Goal: Information Seeking & Learning: Learn about a topic

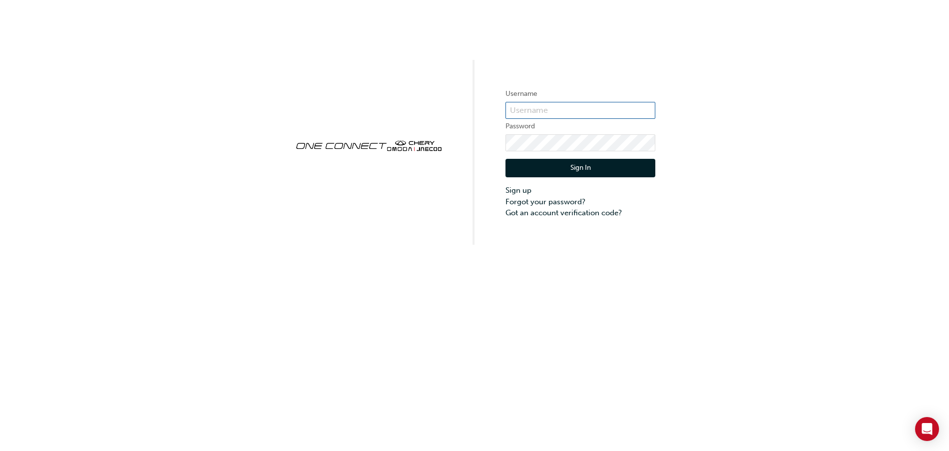
type input "CHAU1679"
click at [635, 171] on button "Sign In" at bounding box center [580, 168] width 150 height 19
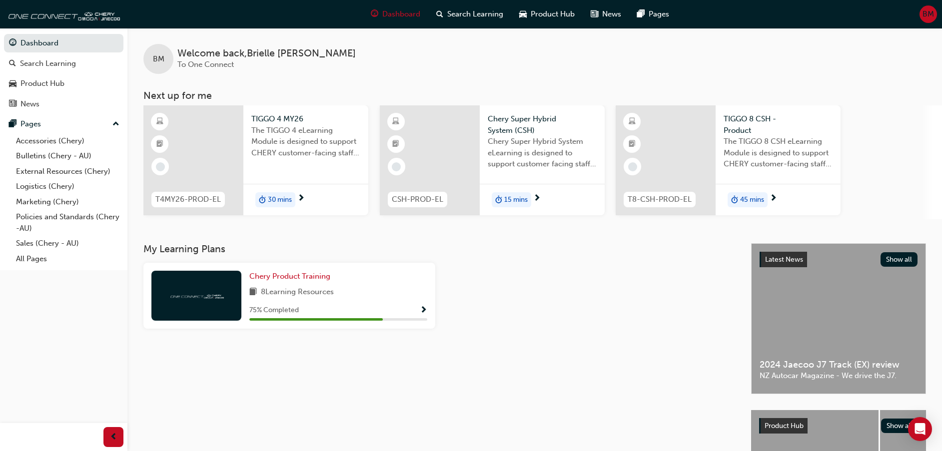
click at [425, 311] on span "Show Progress" at bounding box center [423, 310] width 7 height 9
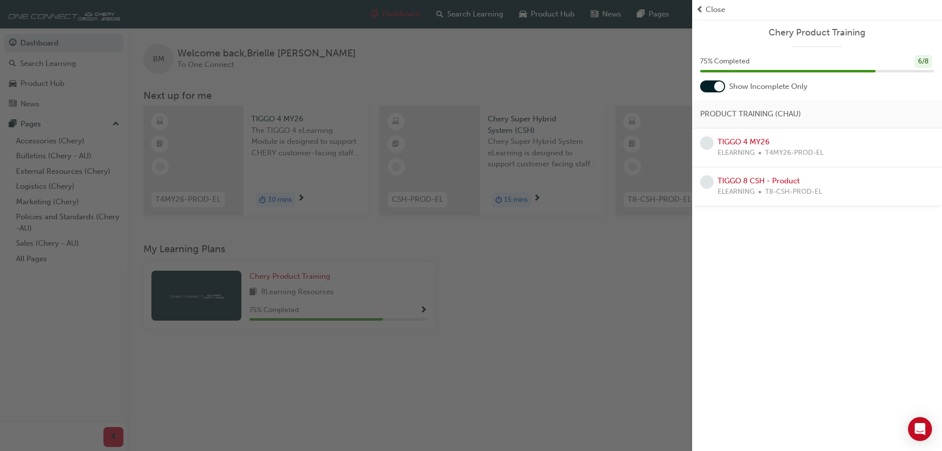
click at [823, 152] on div "TIGGO 4 MY26 ELEARNING T4MY26-PROD-EL" at bounding box center [817, 147] width 234 height 22
click at [749, 141] on link "TIGGO 4 MY26" at bounding box center [743, 141] width 52 height 9
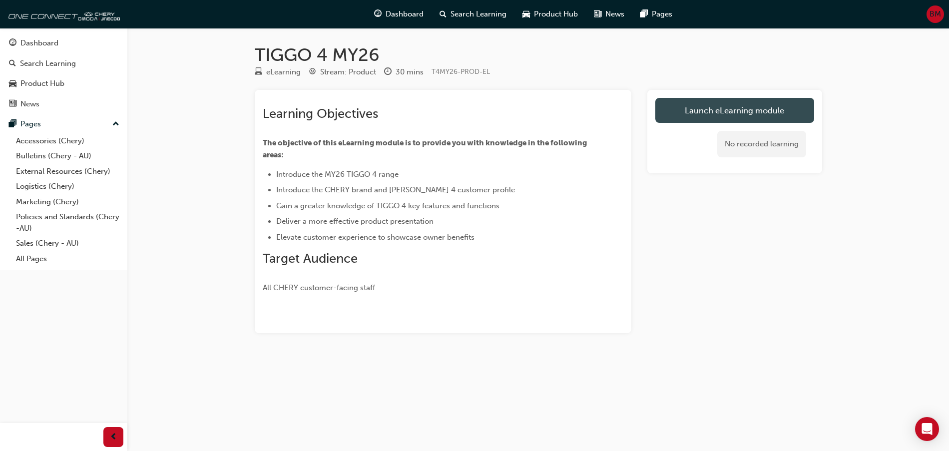
click at [770, 120] on link "Launch eLearning module" at bounding box center [734, 110] width 159 height 25
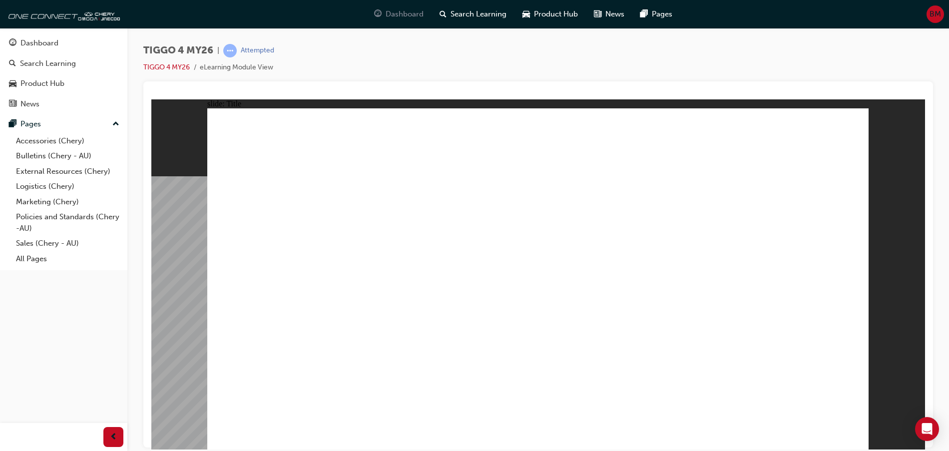
click at [412, 18] on span "Dashboard" at bounding box center [405, 13] width 38 height 11
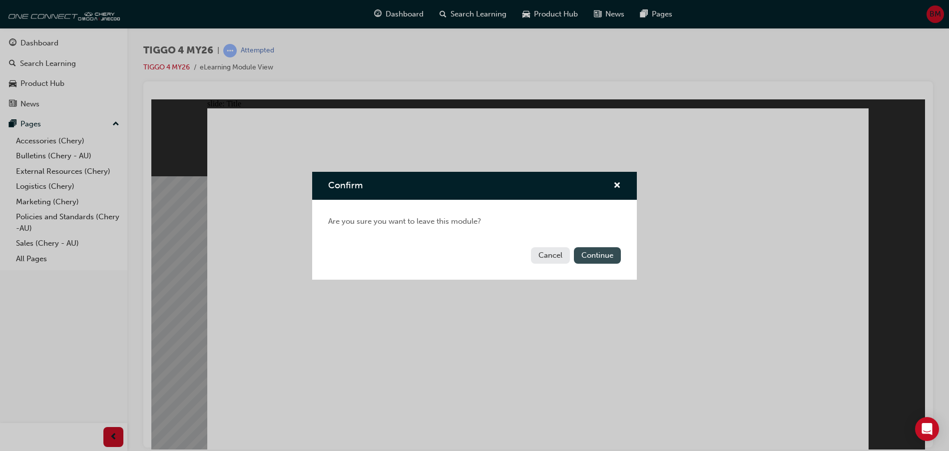
click at [597, 252] on button "Continue" at bounding box center [597, 255] width 47 height 16
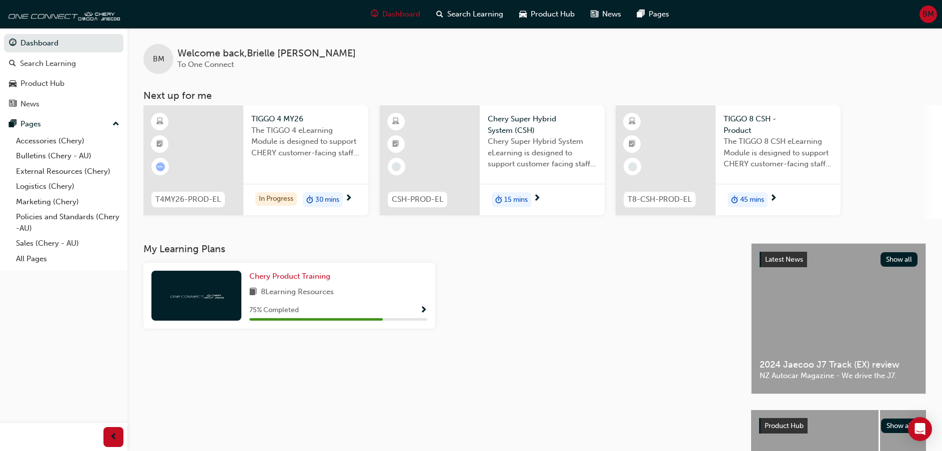
click at [303, 165] on div "TIGGO 4 MY26 The TIGGO 4 eLearning Module is designed to support CHERY customer…" at bounding box center [305, 138] width 125 height 67
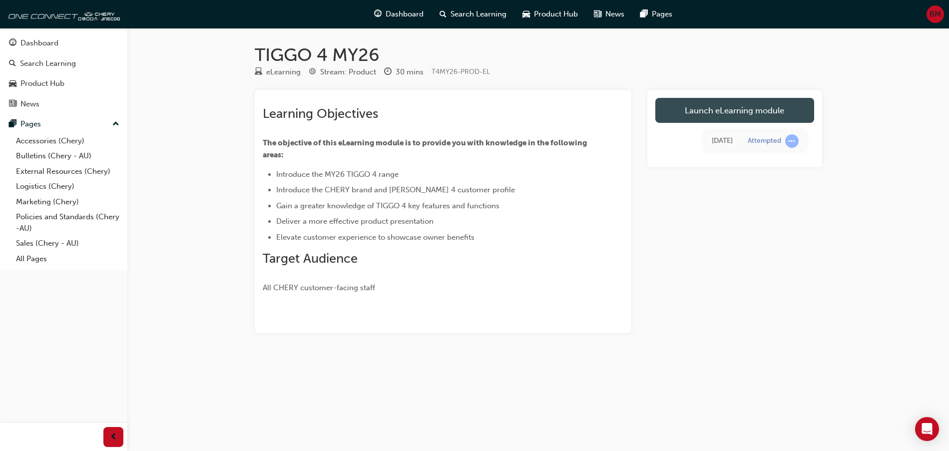
click at [724, 114] on link "Launch eLearning module" at bounding box center [734, 110] width 159 height 25
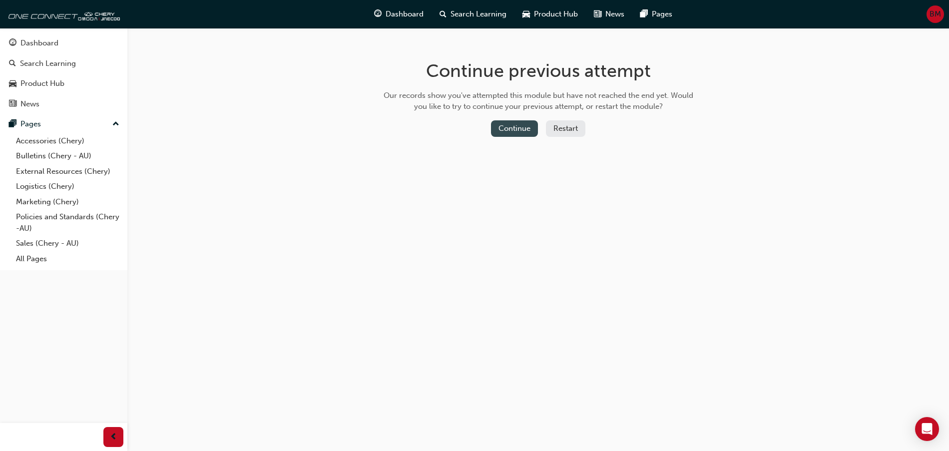
click at [526, 131] on button "Continue" at bounding box center [514, 128] width 47 height 16
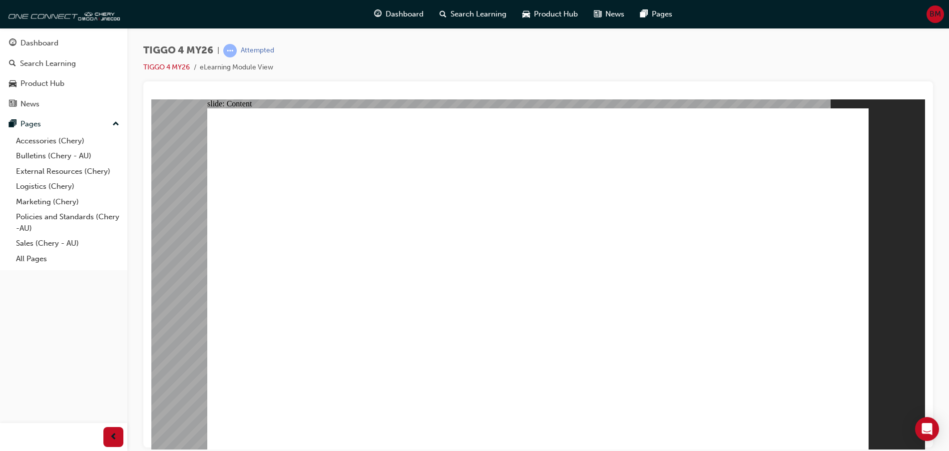
drag, startPoint x: 850, startPoint y: 430, endPoint x: 846, endPoint y: 442, distance: 12.6
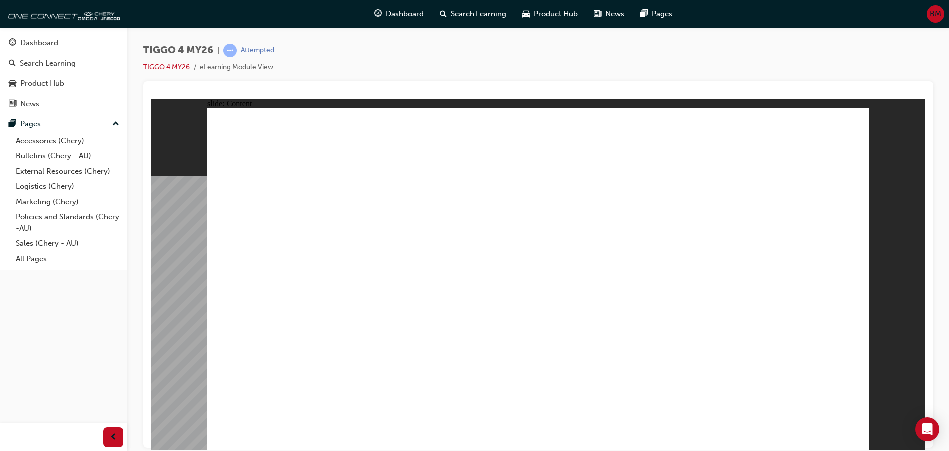
drag, startPoint x: 347, startPoint y: 306, endPoint x: 338, endPoint y: 343, distance: 38.2
drag, startPoint x: 246, startPoint y: 269, endPoint x: 306, endPoint y: 292, distance: 64.2
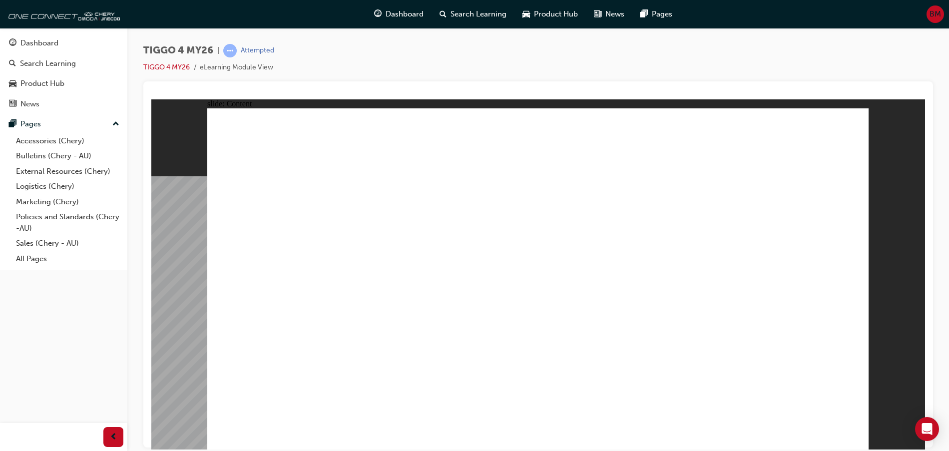
drag, startPoint x: 534, startPoint y: 227, endPoint x: 560, endPoint y: 260, distance: 41.9
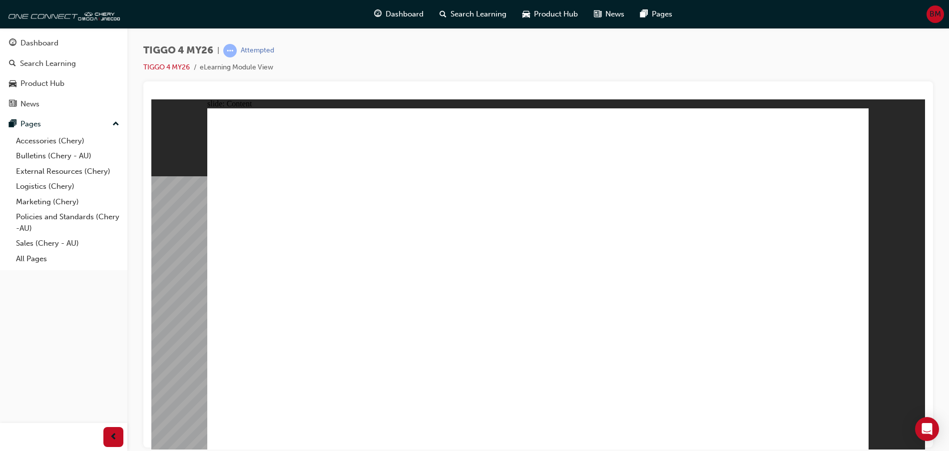
drag, startPoint x: 715, startPoint y: 367, endPoint x: 677, endPoint y: 250, distance: 122.9
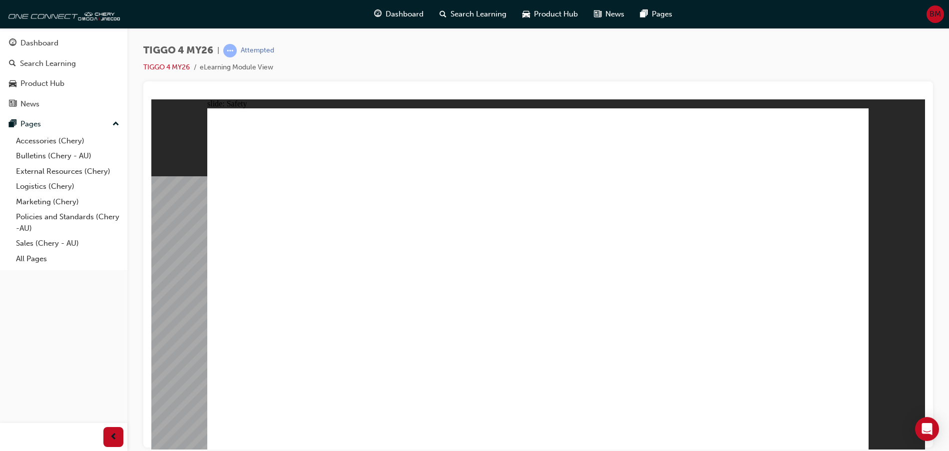
drag, startPoint x: 851, startPoint y: 430, endPoint x: 854, endPoint y: 478, distance: 48.0
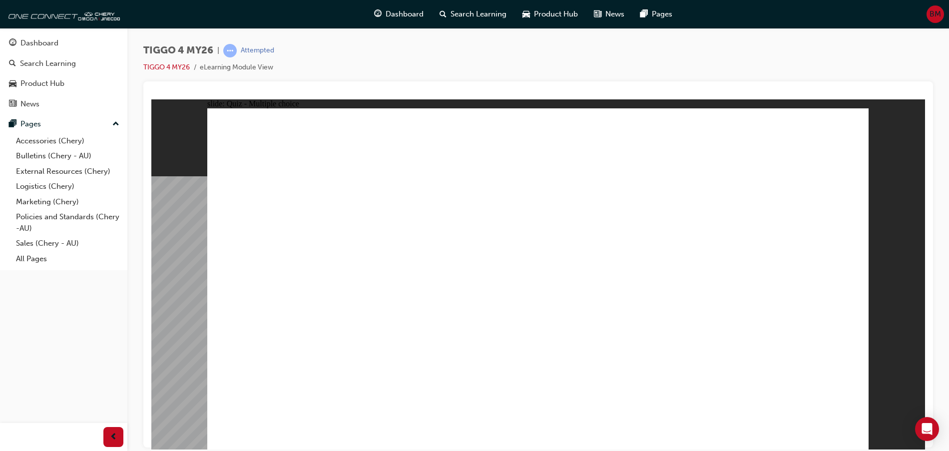
radio input "true"
drag, startPoint x: 404, startPoint y: 219, endPoint x: 406, endPoint y: 350, distance: 130.9
drag, startPoint x: 295, startPoint y: 225, endPoint x: 551, endPoint y: 358, distance: 288.9
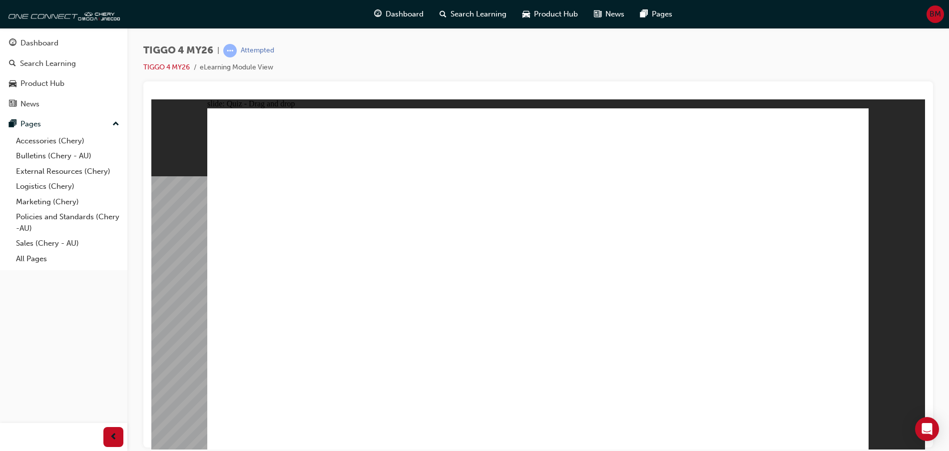
drag, startPoint x: 674, startPoint y: 221, endPoint x: 298, endPoint y: 356, distance: 399.6
drag, startPoint x: 540, startPoint y: 220, endPoint x: 663, endPoint y: 350, distance: 179.1
drag, startPoint x: 801, startPoint y: 221, endPoint x: 796, endPoint y: 354, distance: 133.0
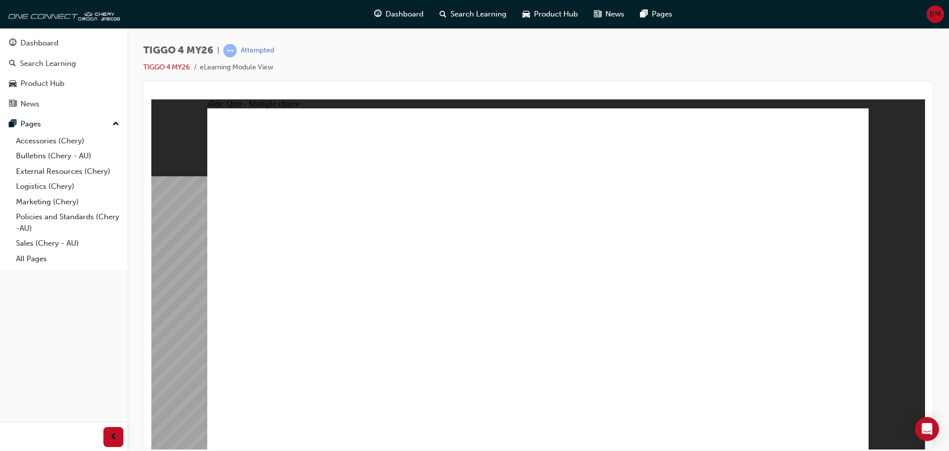
radio input "true"
drag, startPoint x: 248, startPoint y: 197, endPoint x: 277, endPoint y: 241, distance: 52.5
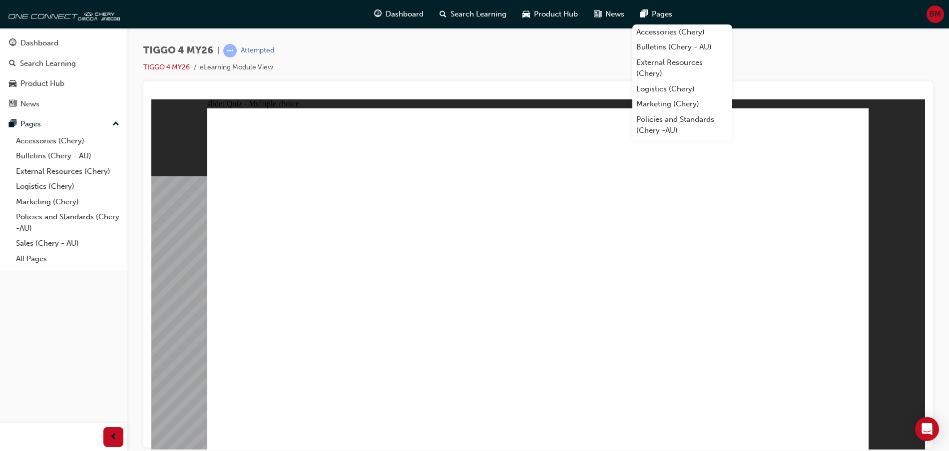
radio input "true"
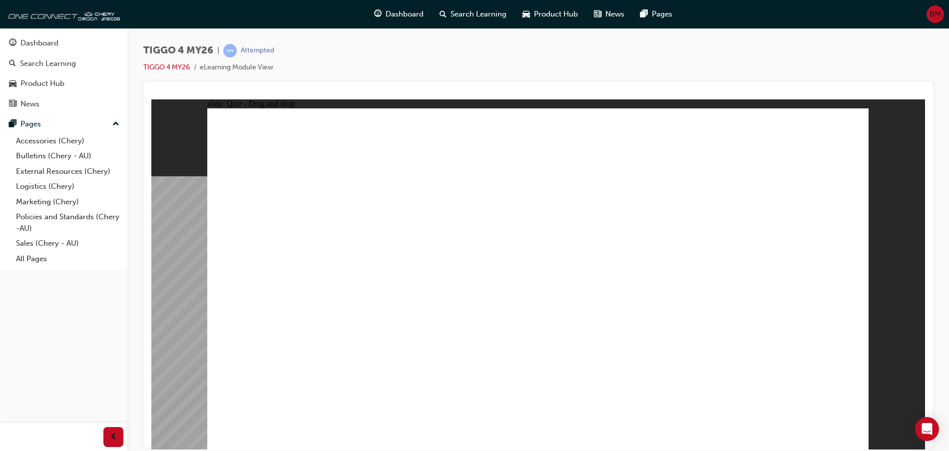
drag, startPoint x: 309, startPoint y: 285, endPoint x: 782, endPoint y: 233, distance: 475.4
drag, startPoint x: 428, startPoint y: 319, endPoint x: 779, endPoint y: 264, distance: 354.9
drag, startPoint x: 319, startPoint y: 349, endPoint x: 792, endPoint y: 259, distance: 481.9
drag, startPoint x: 303, startPoint y: 318, endPoint x: 627, endPoint y: 208, distance: 342.9
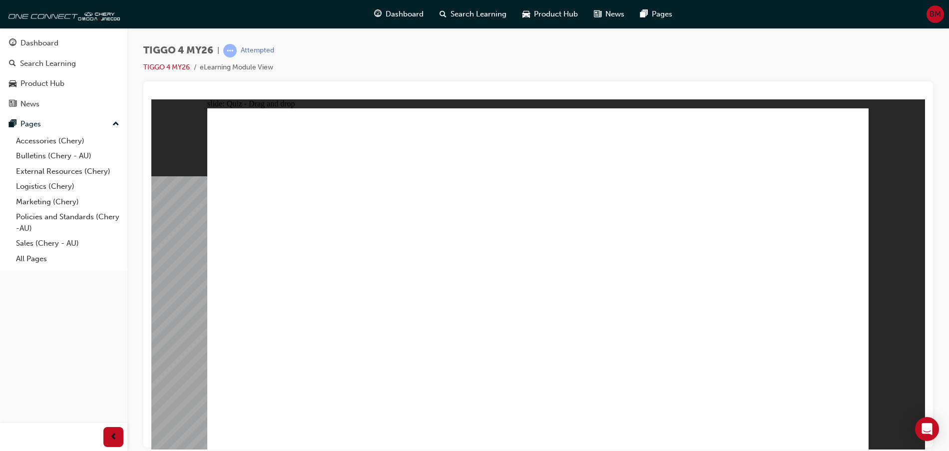
drag, startPoint x: 428, startPoint y: 247, endPoint x: 613, endPoint y: 212, distance: 188.6
drag, startPoint x: 281, startPoint y: 249, endPoint x: 587, endPoint y: 256, distance: 305.8
drag, startPoint x: 429, startPoint y: 274, endPoint x: 768, endPoint y: 266, distance: 339.7
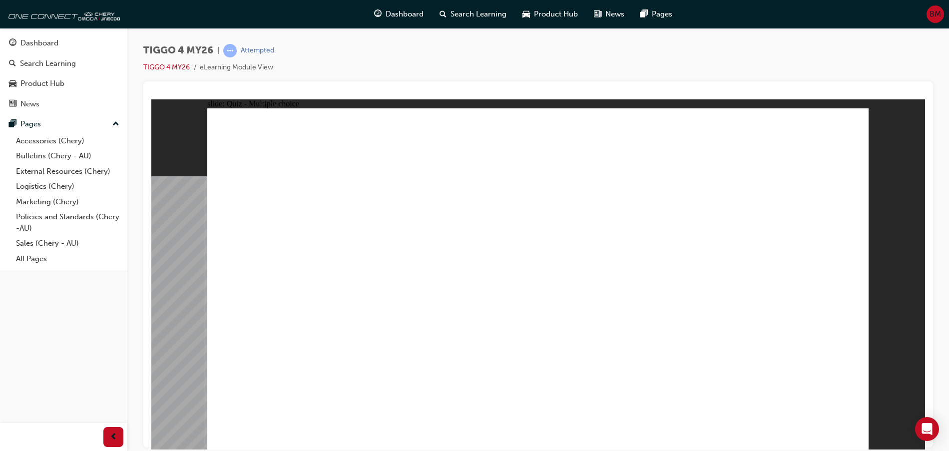
radio input "true"
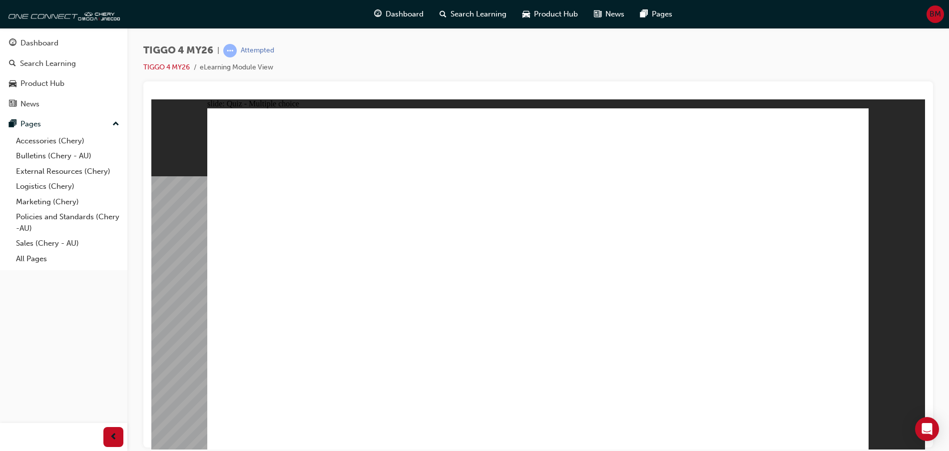
radio input "true"
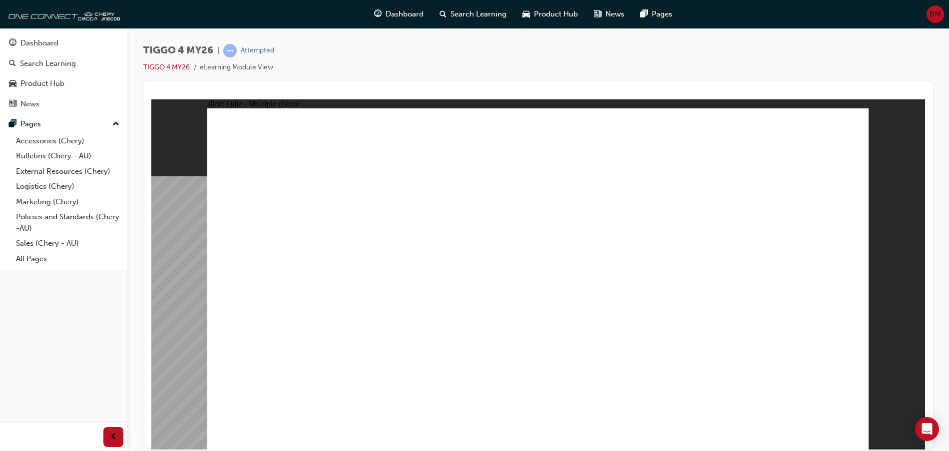
radio input "true"
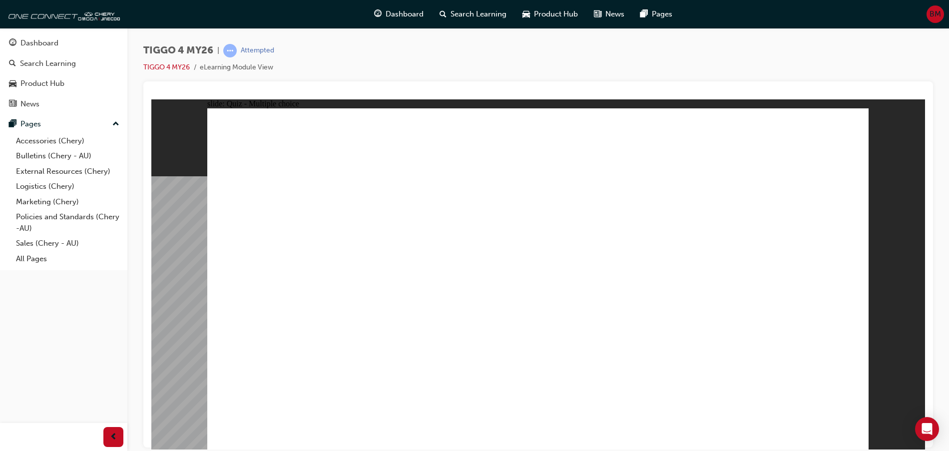
radio input "true"
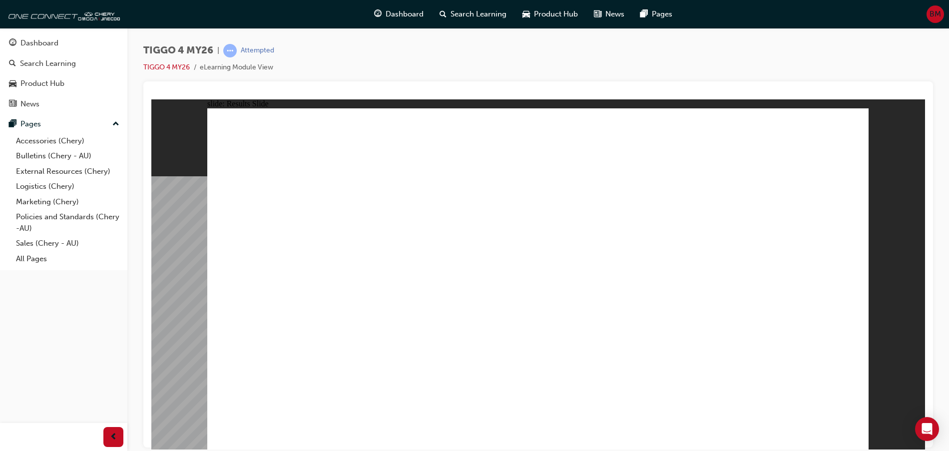
radio input "false"
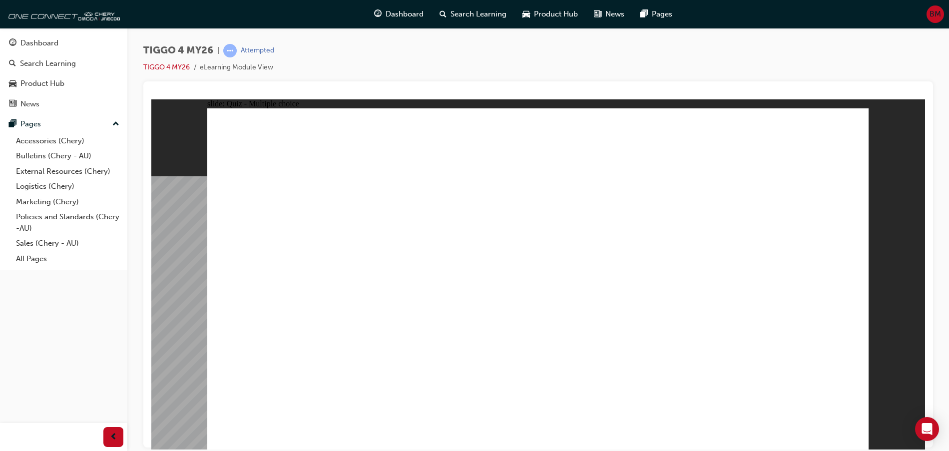
radio input "false"
radio input "true"
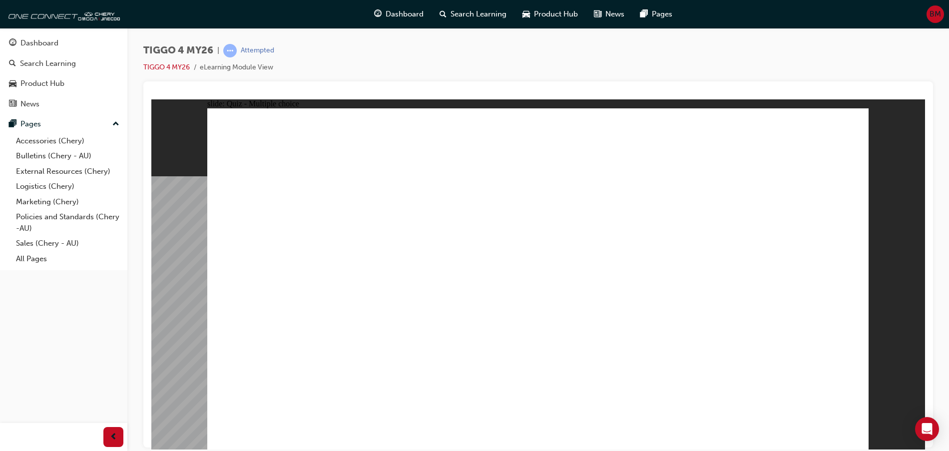
drag, startPoint x: 286, startPoint y: 222, endPoint x: 521, endPoint y: 359, distance: 272.6
drag, startPoint x: 430, startPoint y: 224, endPoint x: 429, endPoint y: 361, distance: 136.9
drag, startPoint x: 553, startPoint y: 226, endPoint x: 691, endPoint y: 358, distance: 190.1
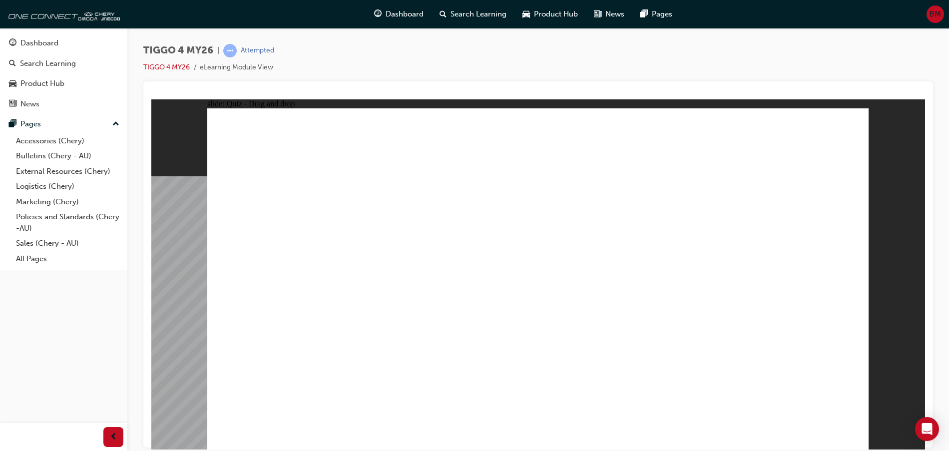
drag, startPoint x: 814, startPoint y: 286, endPoint x: 802, endPoint y: 343, distance: 58.6
drag, startPoint x: 633, startPoint y: 220, endPoint x: 460, endPoint y: 366, distance: 226.2
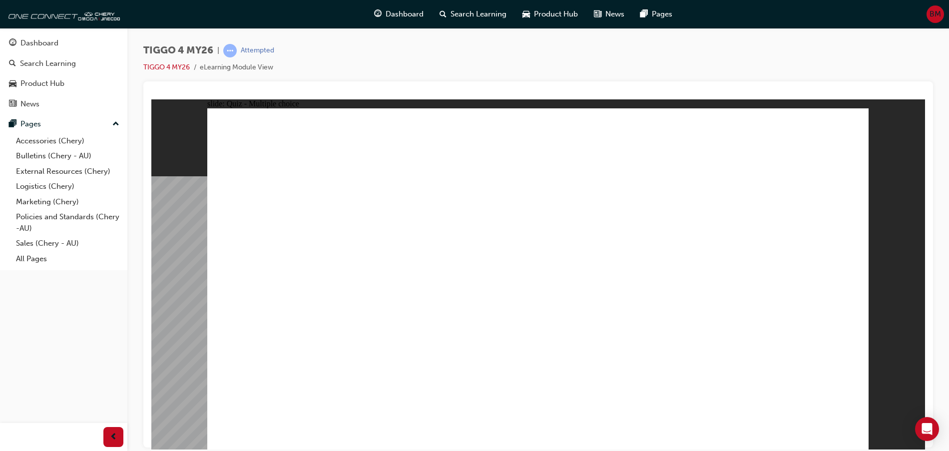
radio input "true"
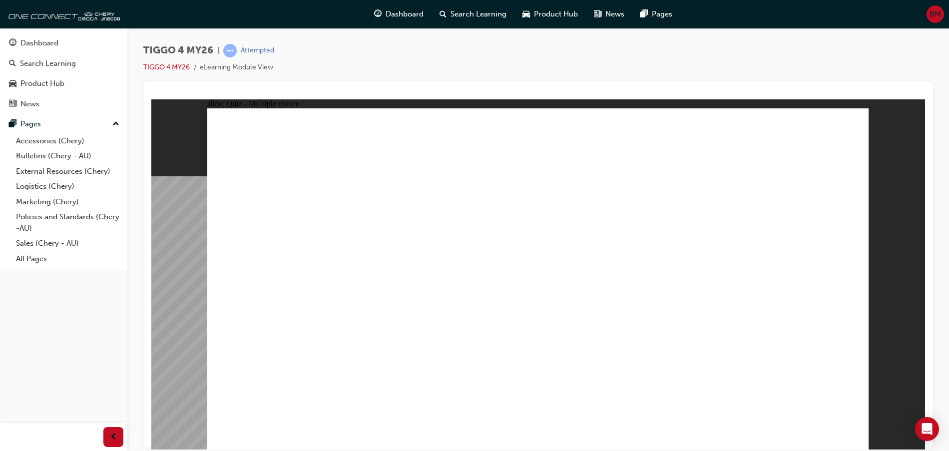
drag, startPoint x: 304, startPoint y: 285, endPoint x: 773, endPoint y: 232, distance: 472.4
drag, startPoint x: 439, startPoint y: 252, endPoint x: 642, endPoint y: 221, distance: 205.1
drag, startPoint x: 458, startPoint y: 285, endPoint x: 653, endPoint y: 253, distance: 197.8
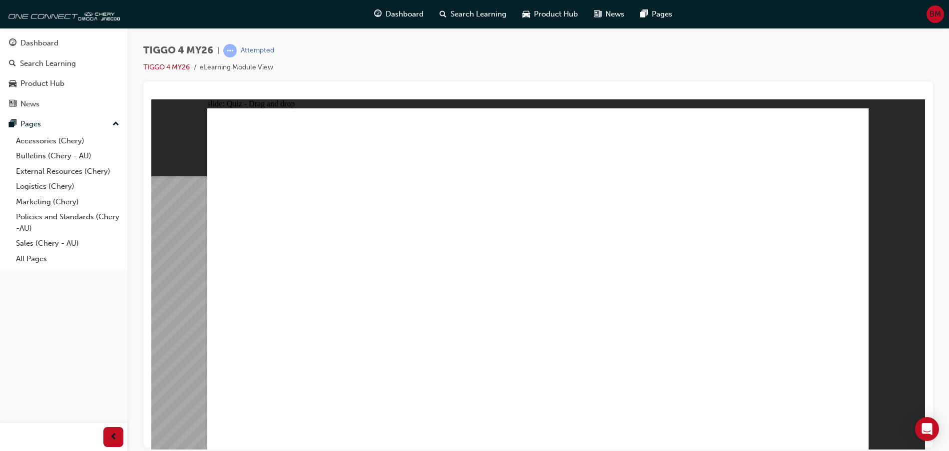
drag, startPoint x: 446, startPoint y: 304, endPoint x: 736, endPoint y: 263, distance: 293.1
drag, startPoint x: 331, startPoint y: 346, endPoint x: 835, endPoint y: 266, distance: 510.4
drag, startPoint x: 315, startPoint y: 319, endPoint x: 640, endPoint y: 277, distance: 328.3
drag, startPoint x: 320, startPoint y: 256, endPoint x: 774, endPoint y: 285, distance: 454.4
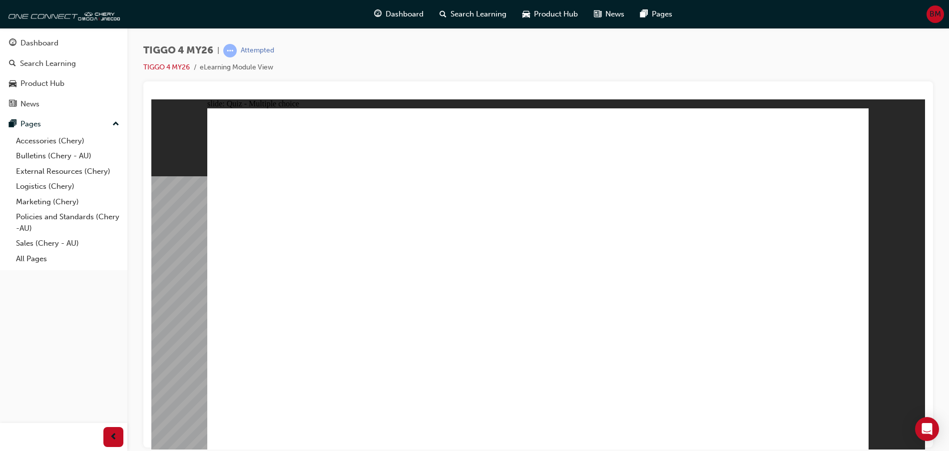
radio input "true"
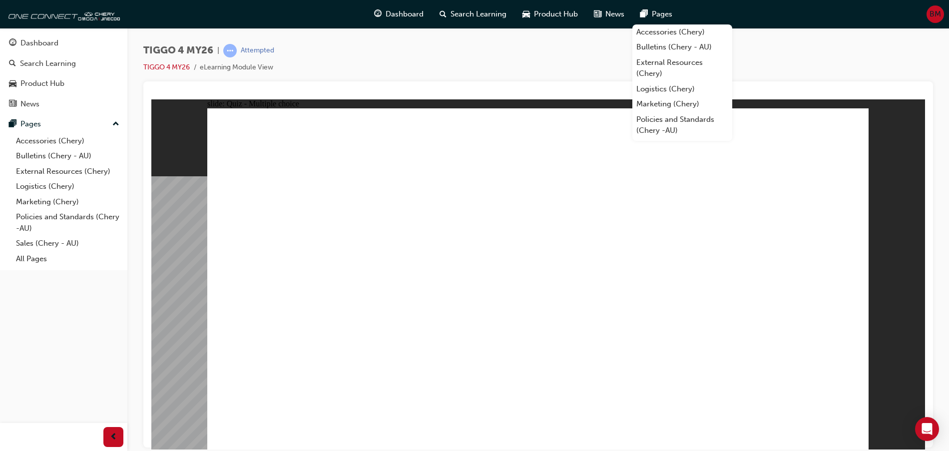
radio input "true"
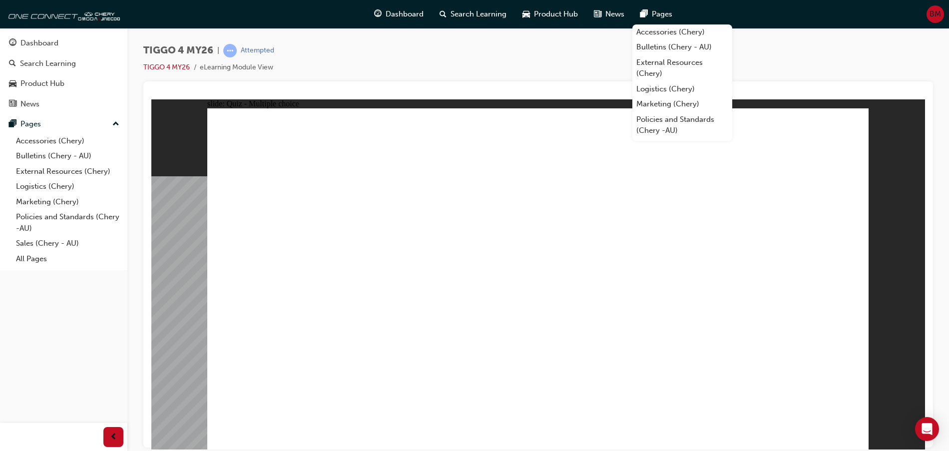
radio input "true"
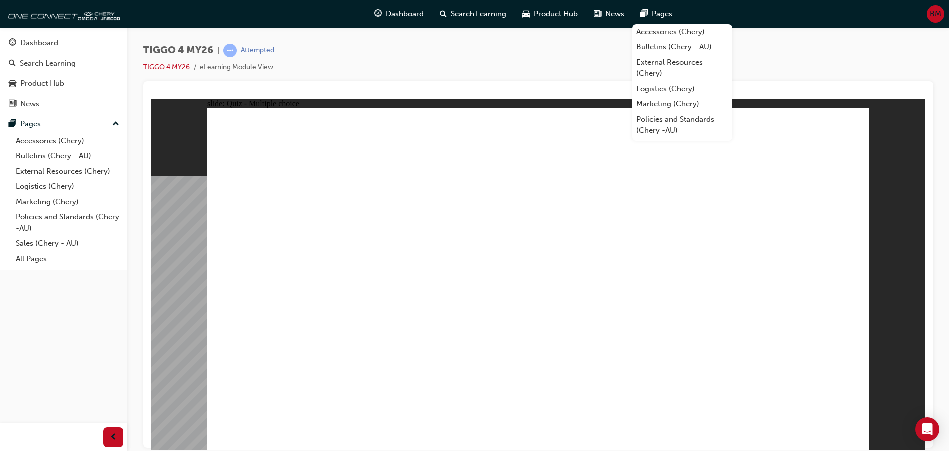
radio input "true"
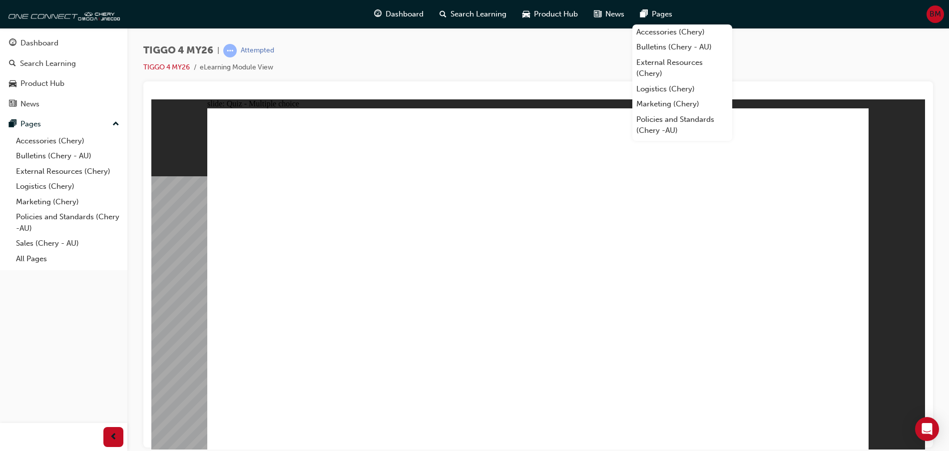
radio input "true"
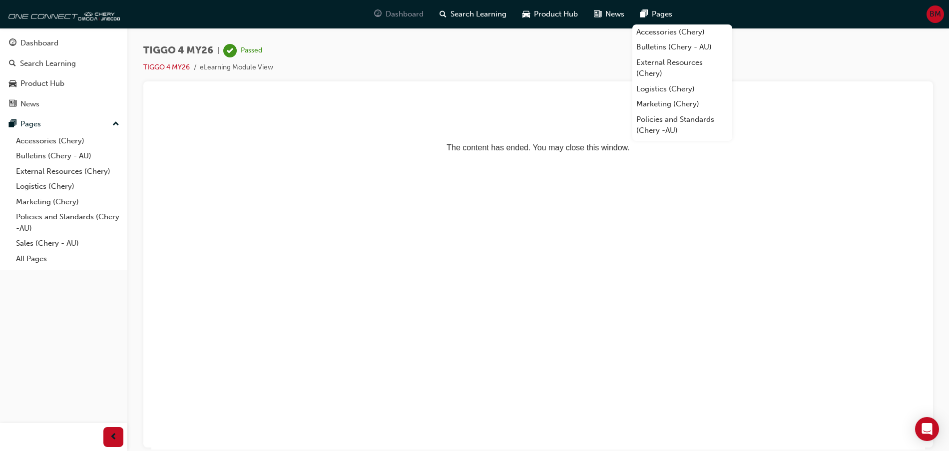
click at [418, 11] on span "Dashboard" at bounding box center [405, 13] width 38 height 11
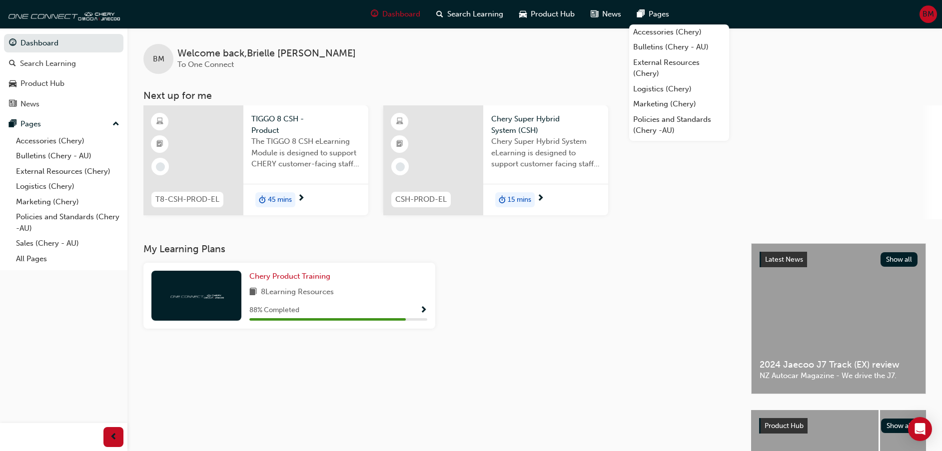
click at [349, 198] on div "45 mins" at bounding box center [305, 199] width 125 height 31
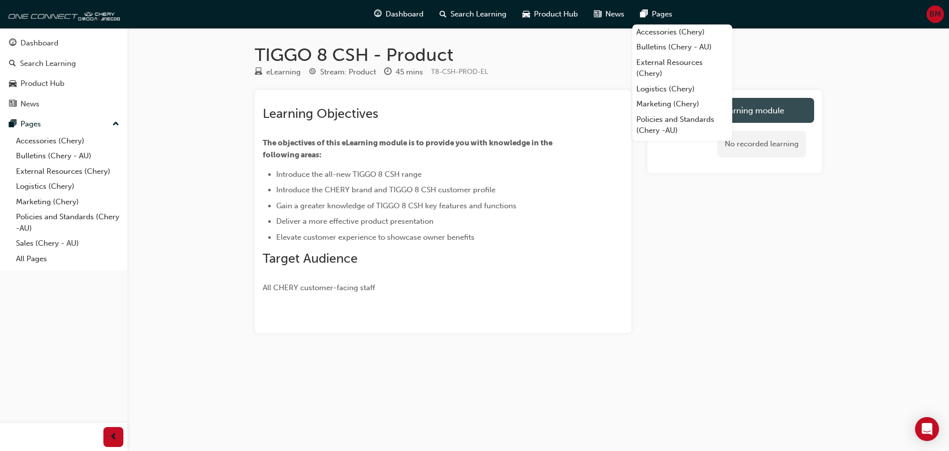
click at [795, 116] on link "Launch eLearning module" at bounding box center [734, 110] width 159 height 25
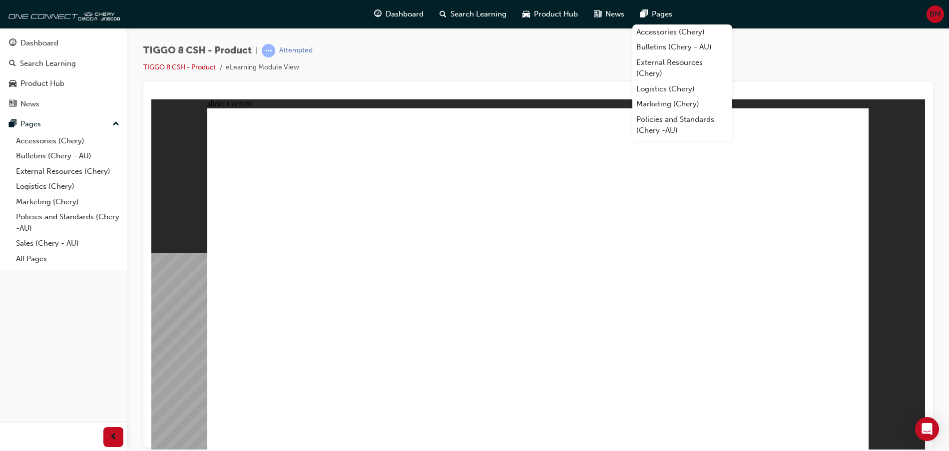
drag, startPoint x: 554, startPoint y: 255, endPoint x: 561, endPoint y: 259, distance: 8.3
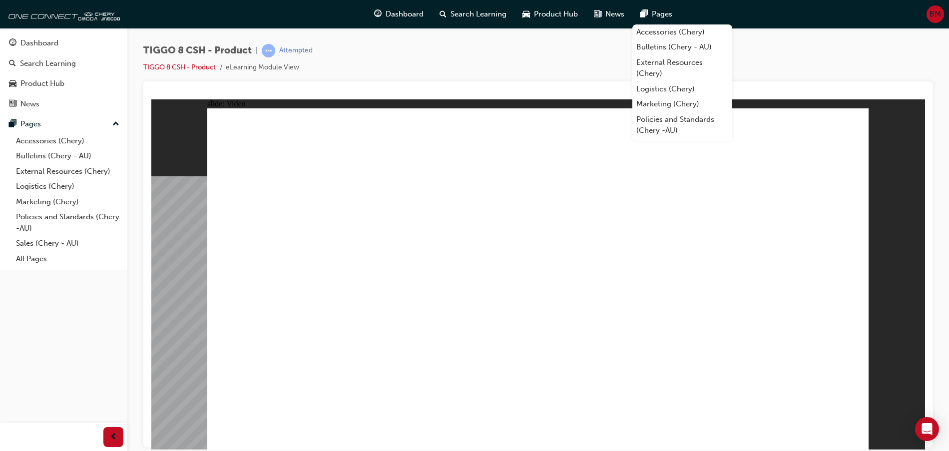
drag, startPoint x: 625, startPoint y: 390, endPoint x: 628, endPoint y: 348, distance: 42.0
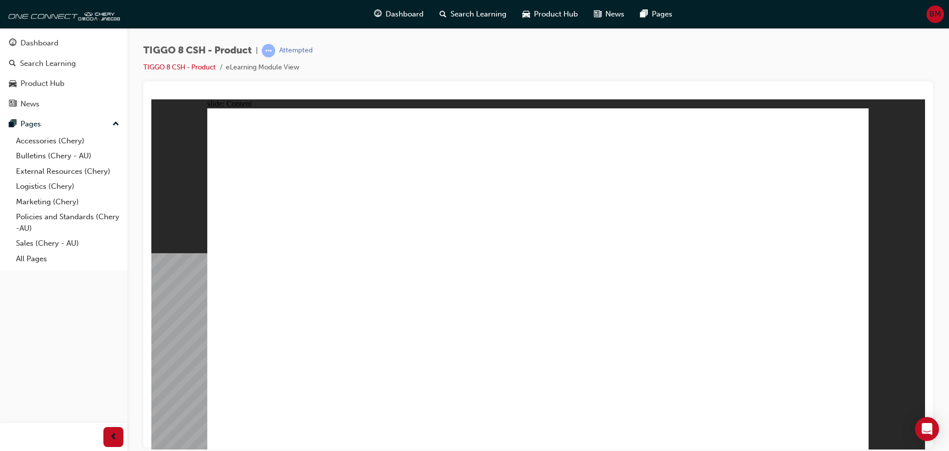
drag, startPoint x: 622, startPoint y: 179, endPoint x: 674, endPoint y: 169, distance: 52.8
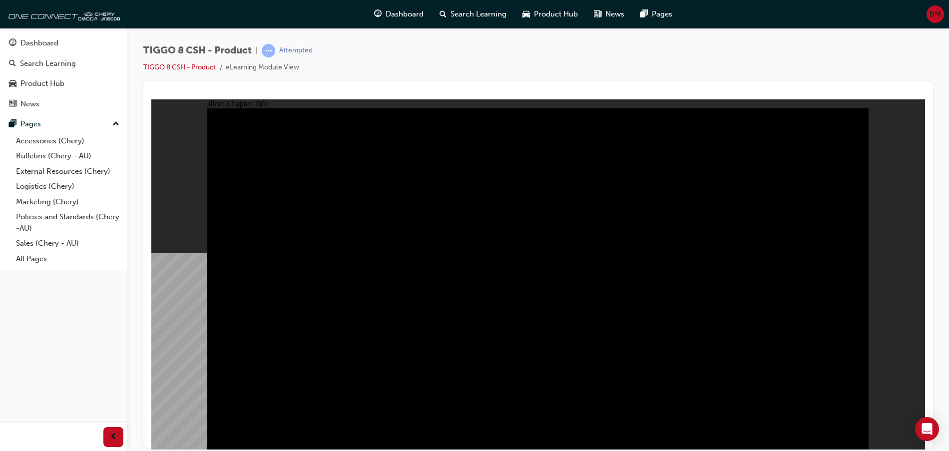
drag, startPoint x: 801, startPoint y: 341, endPoint x: 790, endPoint y: 346, distance: 11.9
click at [883, 247] on div "slide: Safety Group 1 EXTERIOR DESIGN INTERIOR DESIGN DRIVETRAIN TECHNOLOGY SAF…" at bounding box center [538, 274] width 774 height 350
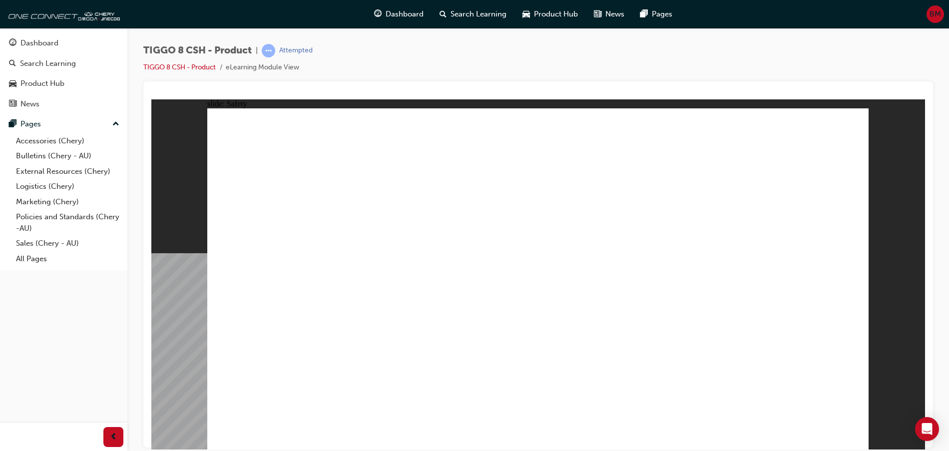
click at [895, 272] on div "slide: Safety 9 SRS AIRBAGS Standard safety equipment that provides a premium l…" at bounding box center [538, 274] width 774 height 350
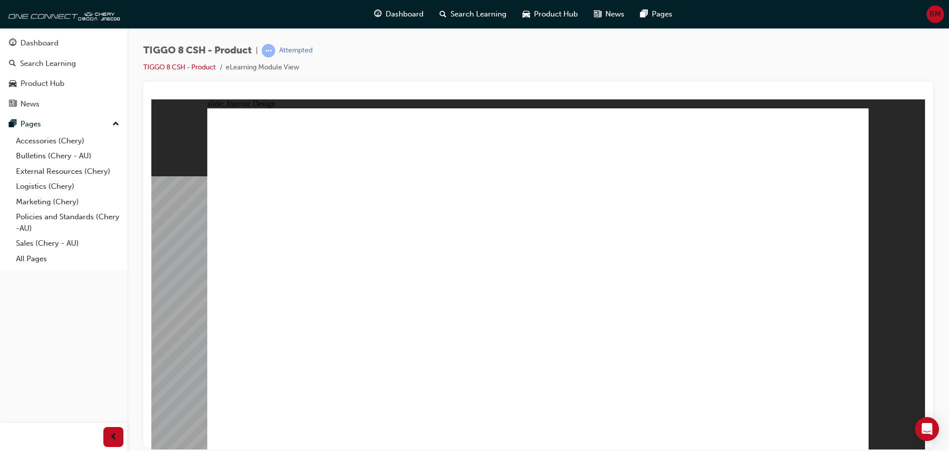
drag, startPoint x: 292, startPoint y: 390, endPoint x: 333, endPoint y: 402, distance: 43.0
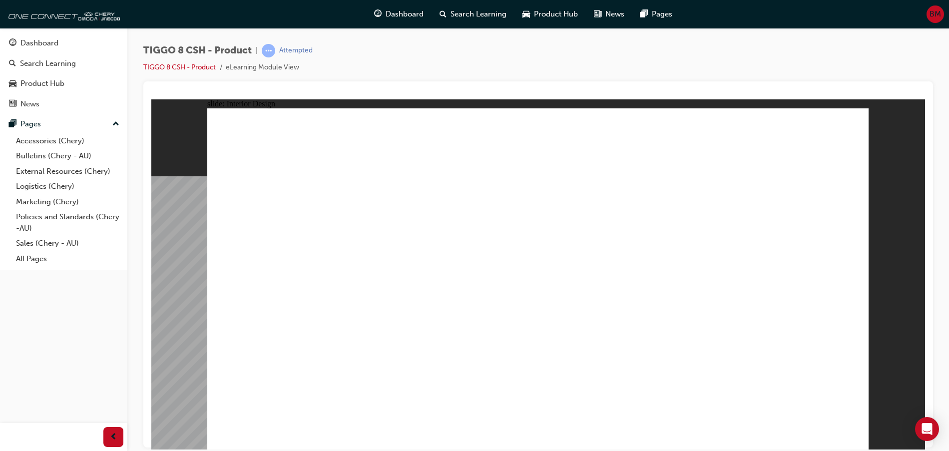
drag, startPoint x: 509, startPoint y: 275, endPoint x: 501, endPoint y: 246, distance: 30.2
drag, startPoint x: 501, startPoint y: 246, endPoint x: 636, endPoint y: 208, distance: 140.5
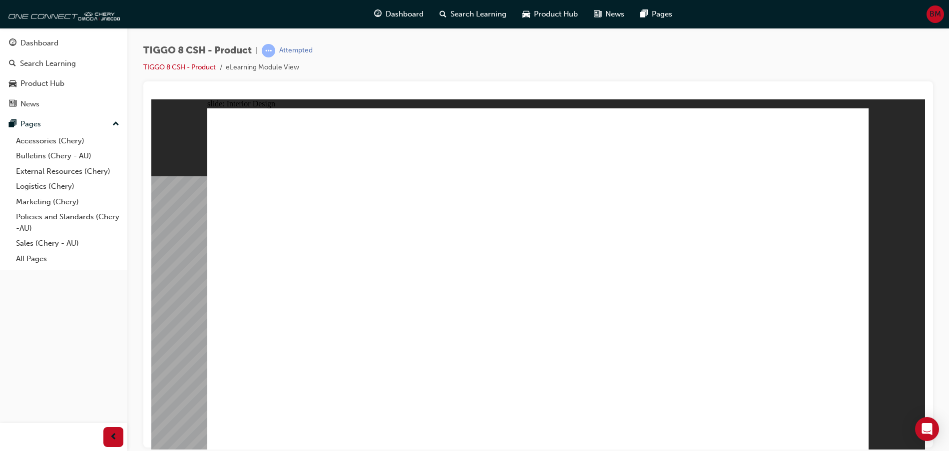
drag, startPoint x: 636, startPoint y: 208, endPoint x: 643, endPoint y: 208, distance: 7.0
drag, startPoint x: 639, startPoint y: 266, endPoint x: 613, endPoint y: 300, distance: 42.7
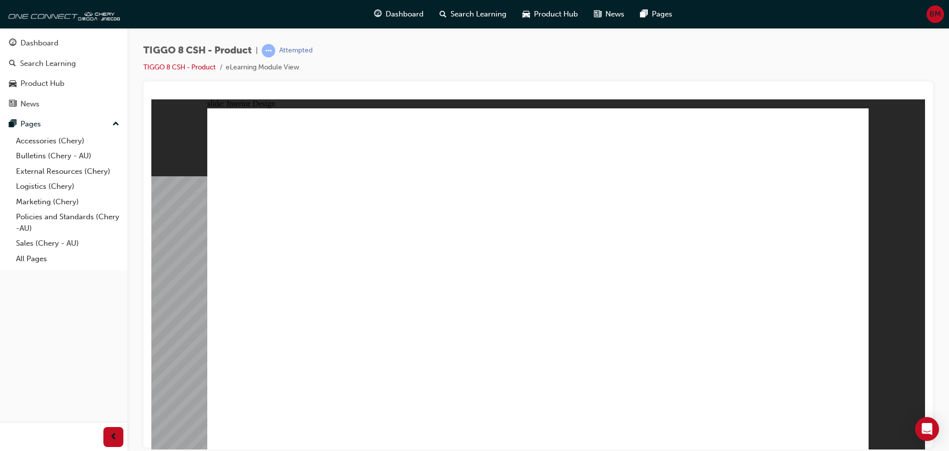
drag, startPoint x: 582, startPoint y: 280, endPoint x: 583, endPoint y: 239, distance: 41.5
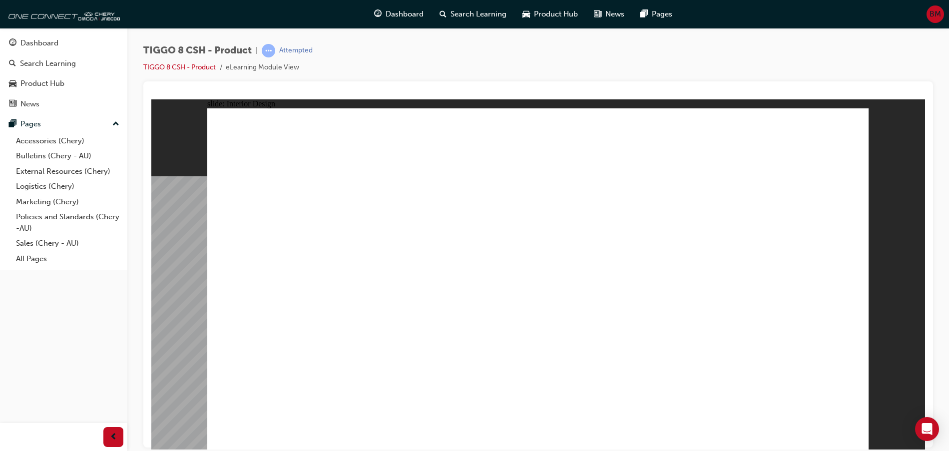
drag, startPoint x: 322, startPoint y: 348, endPoint x: 318, endPoint y: 358, distance: 11.2
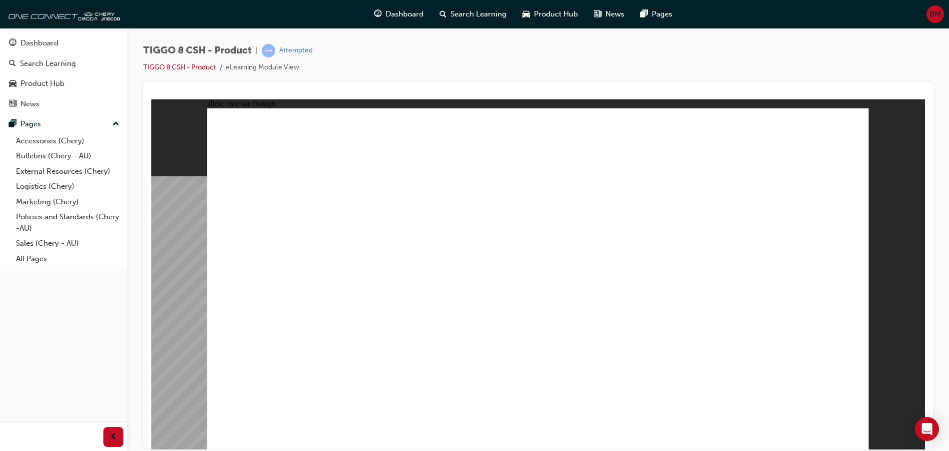
drag, startPoint x: 799, startPoint y: 315, endPoint x: 793, endPoint y: 315, distance: 6.0
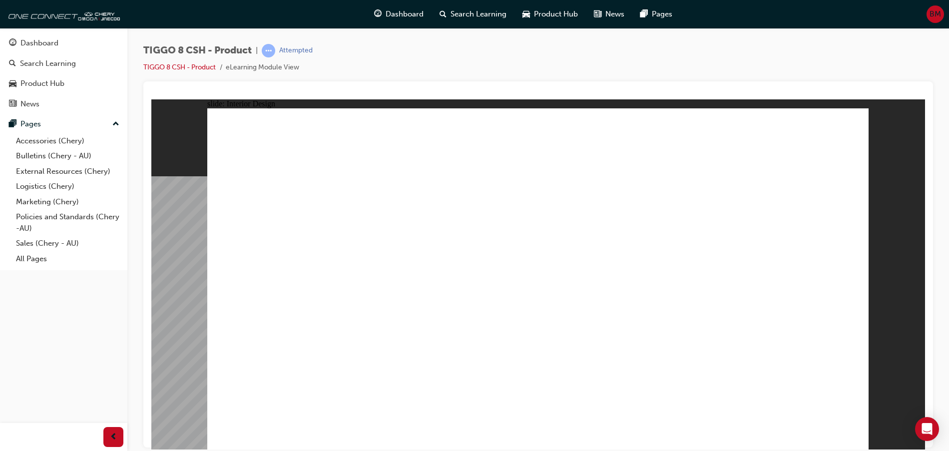
drag, startPoint x: 628, startPoint y: 282, endPoint x: 615, endPoint y: 283, distance: 13.0
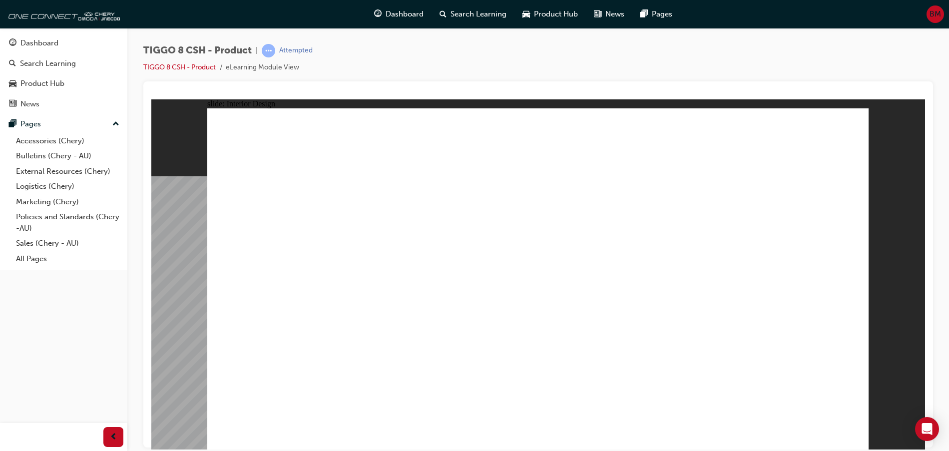
drag, startPoint x: 523, startPoint y: 127, endPoint x: 478, endPoint y: 151, distance: 52.1
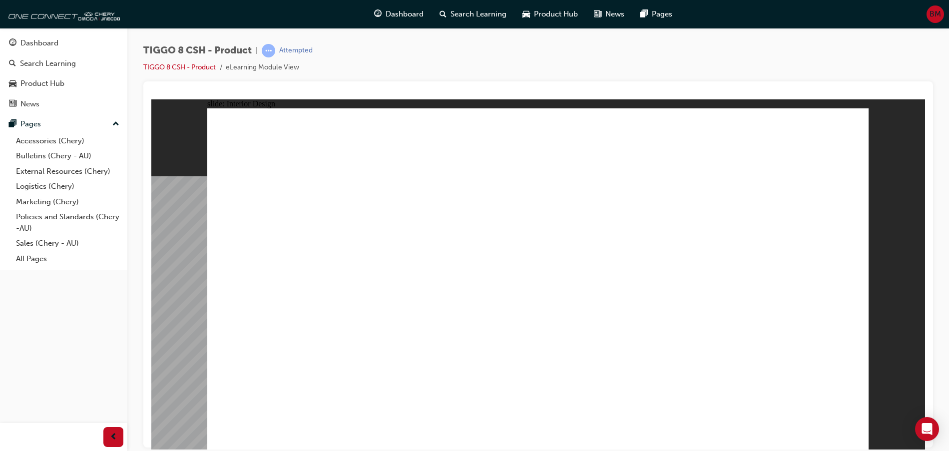
drag, startPoint x: 477, startPoint y: 151, endPoint x: 473, endPoint y: 159, distance: 8.5
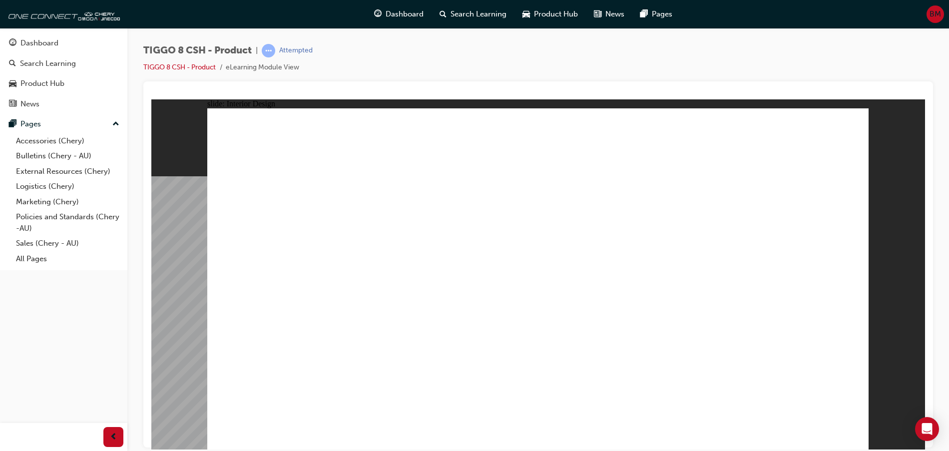
click at [203, 272] on div "slide: Interior Design Rectangle 1 close.png Lifestyle Made Easier Line 1 Click…" at bounding box center [538, 274] width 774 height 350
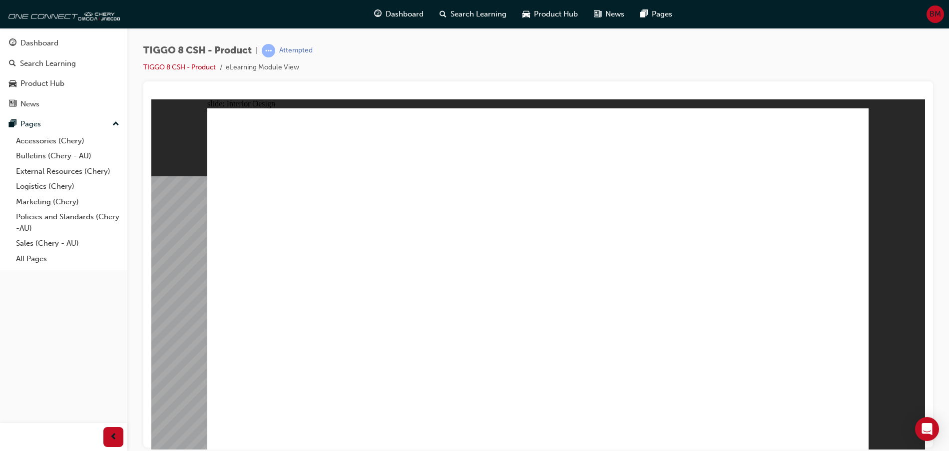
drag, startPoint x: 489, startPoint y: 333, endPoint x: 333, endPoint y: 358, distance: 157.9
drag, startPoint x: 444, startPoint y: 365, endPoint x: 641, endPoint y: 369, distance: 197.4
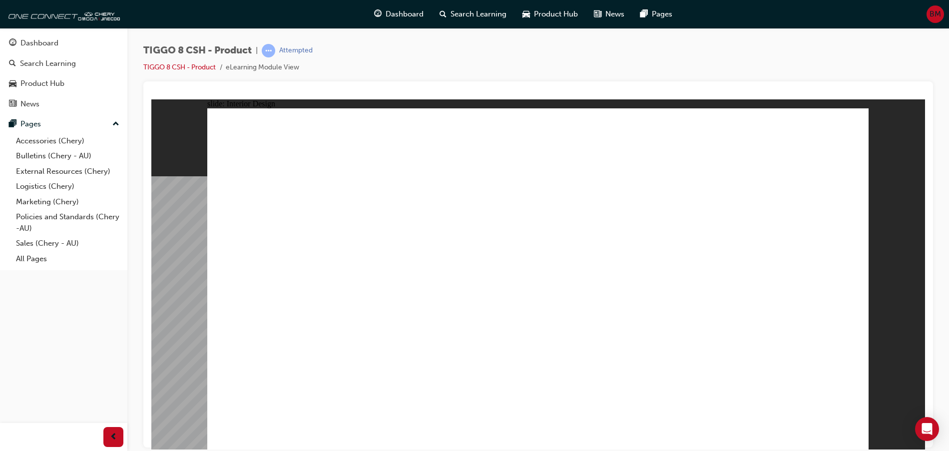
drag, startPoint x: 412, startPoint y: 356, endPoint x: 375, endPoint y: 377, distance: 42.5
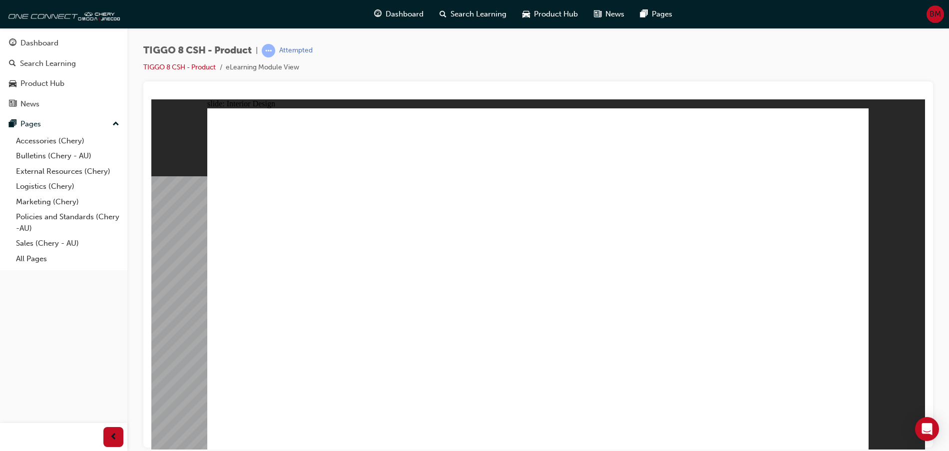
drag, startPoint x: 785, startPoint y: 133, endPoint x: 782, endPoint y: 142, distance: 10.0
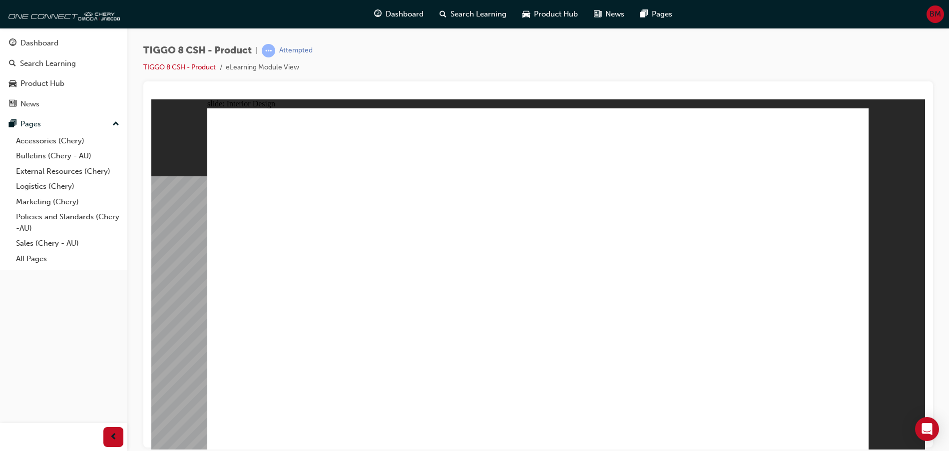
drag, startPoint x: 440, startPoint y: 321, endPoint x: 431, endPoint y: 322, distance: 9.5
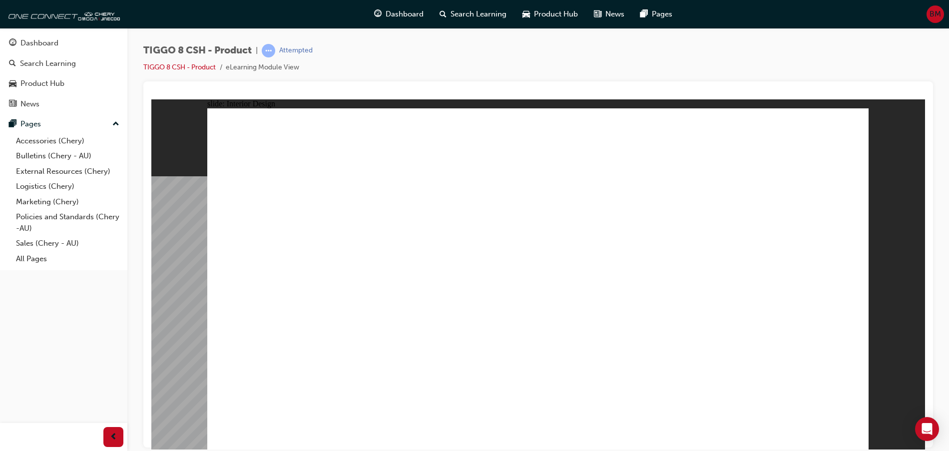
drag, startPoint x: 658, startPoint y: 240, endPoint x: 506, endPoint y: 372, distance: 201.5
drag, startPoint x: 506, startPoint y: 372, endPoint x: 351, endPoint y: 412, distance: 160.5
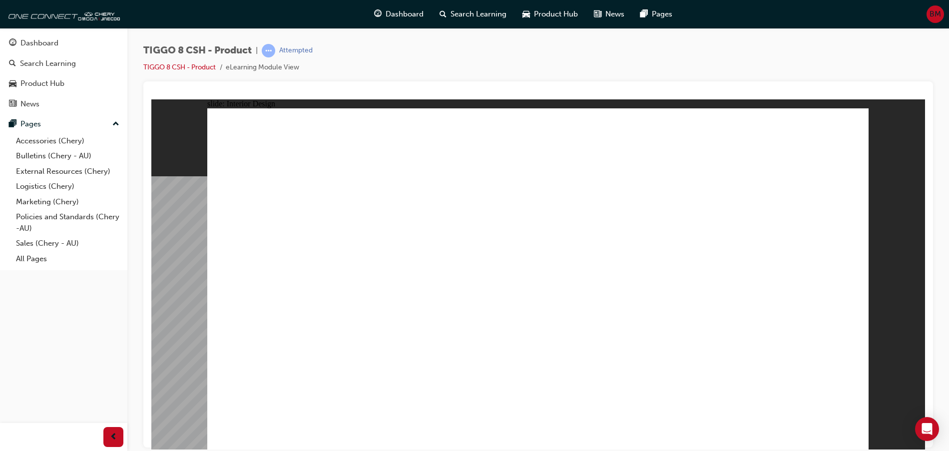
drag, startPoint x: 422, startPoint y: 311, endPoint x: 381, endPoint y: 348, distance: 55.5
drag, startPoint x: 337, startPoint y: 353, endPoint x: 305, endPoint y: 385, distance: 45.2
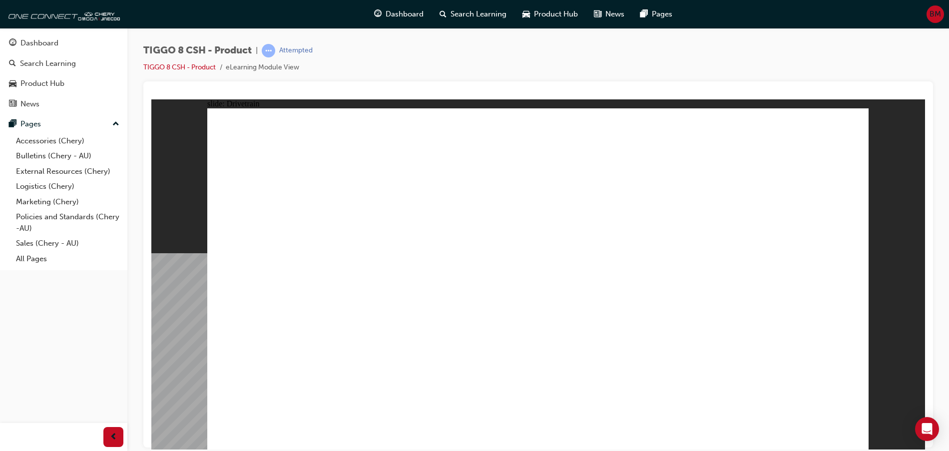
type input "24"
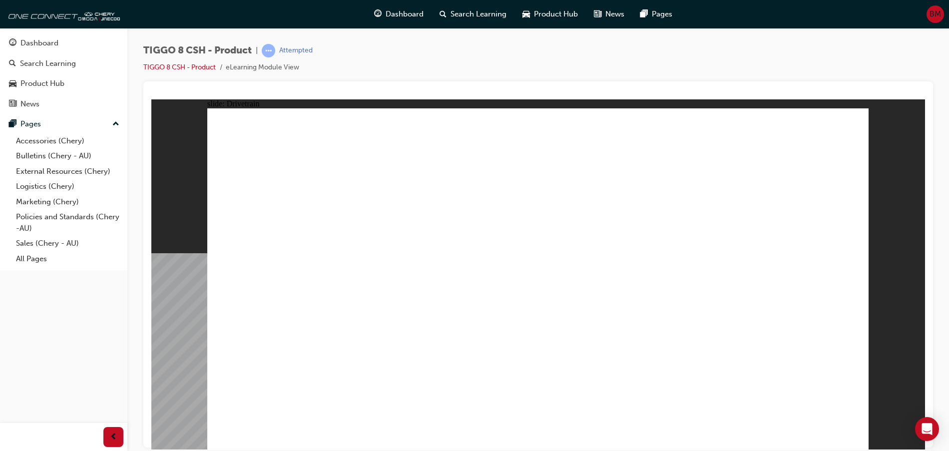
drag, startPoint x: 755, startPoint y: 294, endPoint x: 699, endPoint y: 322, distance: 62.5
drag, startPoint x: 552, startPoint y: 373, endPoint x: 640, endPoint y: 388, distance: 89.2
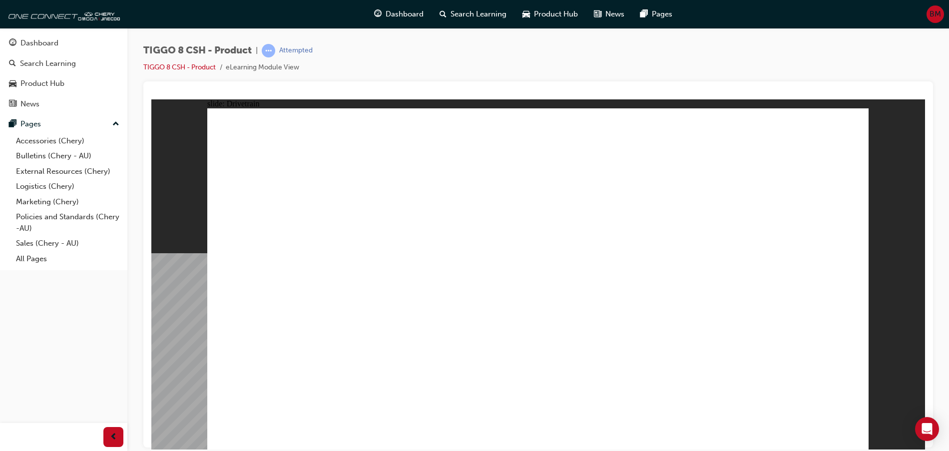
drag, startPoint x: 653, startPoint y: 372, endPoint x: 744, endPoint y: 390, distance: 92.8
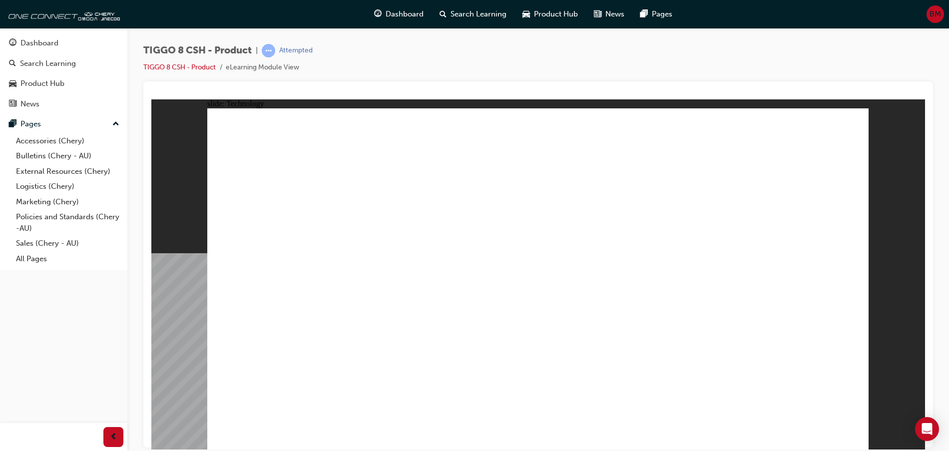
drag, startPoint x: 298, startPoint y: 318, endPoint x: 294, endPoint y: 345, distance: 27.3
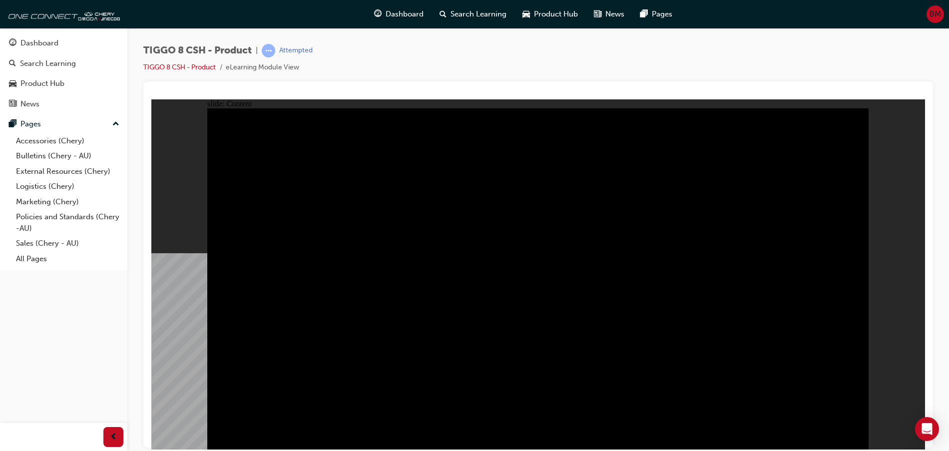
drag, startPoint x: 713, startPoint y: 275, endPoint x: 691, endPoint y: 247, distance: 35.6
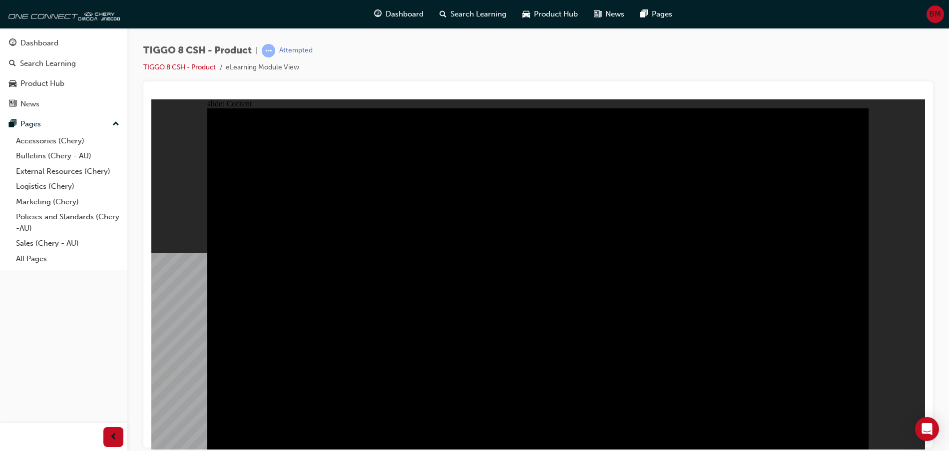
drag, startPoint x: 523, startPoint y: 268, endPoint x: 533, endPoint y: 341, distance: 73.5
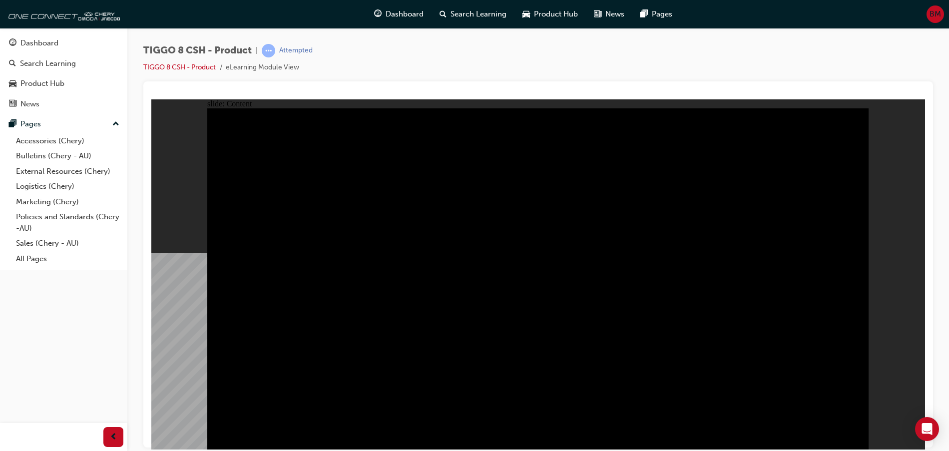
drag, startPoint x: 461, startPoint y: 371, endPoint x: 324, endPoint y: 366, distance: 136.9
drag, startPoint x: 318, startPoint y: 365, endPoint x: 323, endPoint y: 326, distance: 38.8
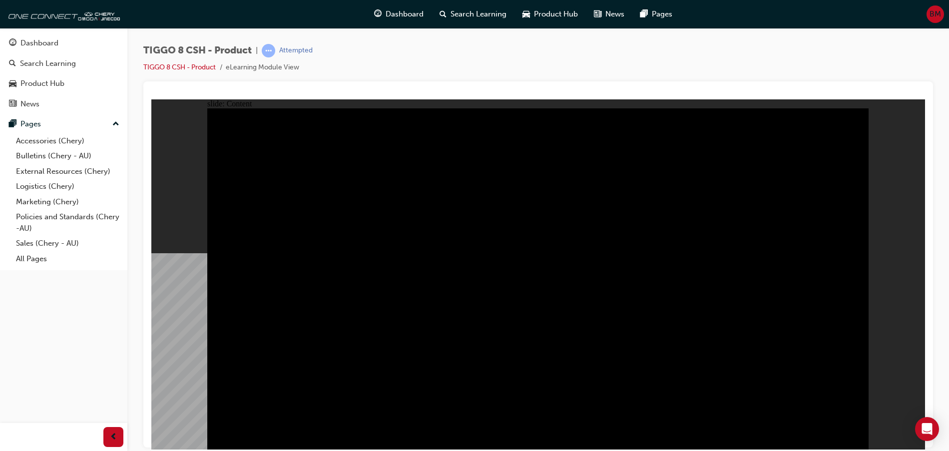
drag, startPoint x: 418, startPoint y: 271, endPoint x: 661, endPoint y: 253, distance: 243.9
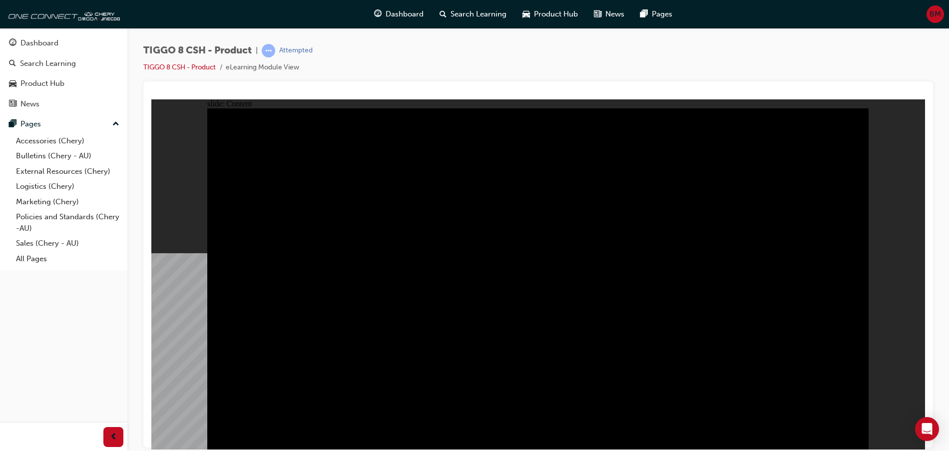
drag, startPoint x: 661, startPoint y: 253, endPoint x: 672, endPoint y: 327, distance: 75.2
drag, startPoint x: 677, startPoint y: 352, endPoint x: 677, endPoint y: 382, distance: 29.5
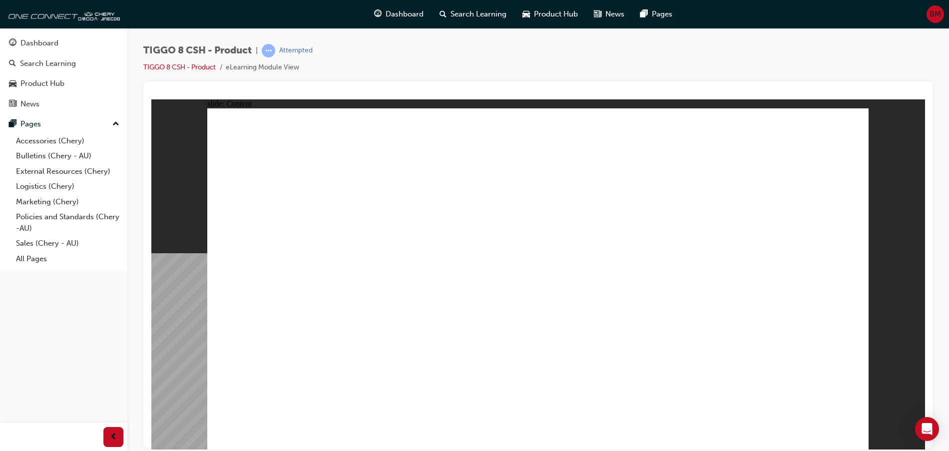
drag, startPoint x: 616, startPoint y: 416, endPoint x: 494, endPoint y: 335, distance: 147.1
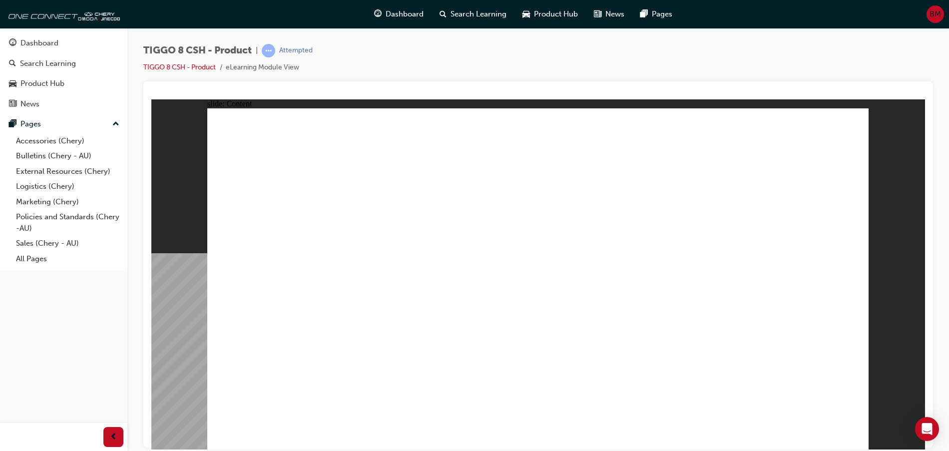
drag, startPoint x: 475, startPoint y: 241, endPoint x: 551, endPoint y: 211, distance: 82.1
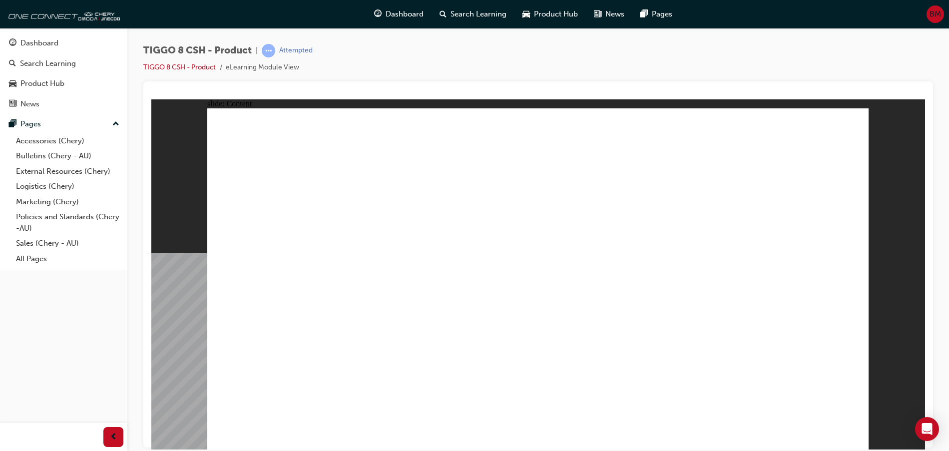
drag, startPoint x: 655, startPoint y: 330, endPoint x: 662, endPoint y: 298, distance: 33.3
drag, startPoint x: 663, startPoint y: 297, endPoint x: 648, endPoint y: 224, distance: 74.0
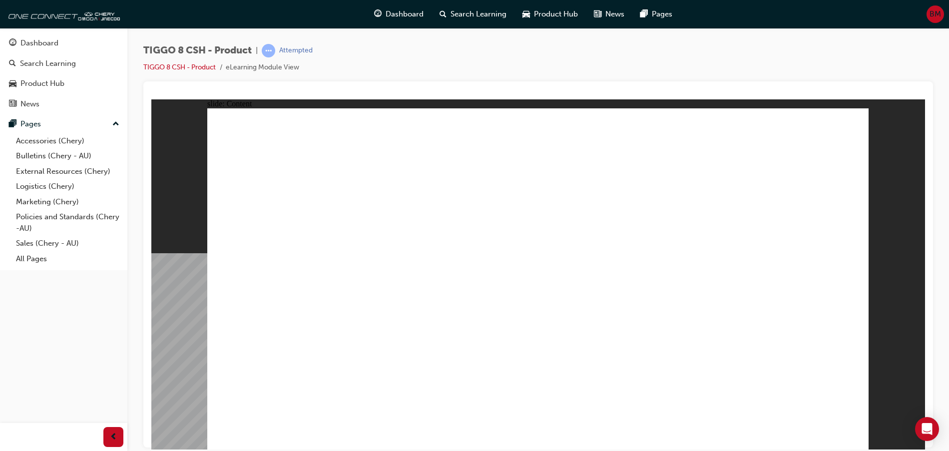
drag, startPoint x: 648, startPoint y: 222, endPoint x: 635, endPoint y: 158, distance: 65.2
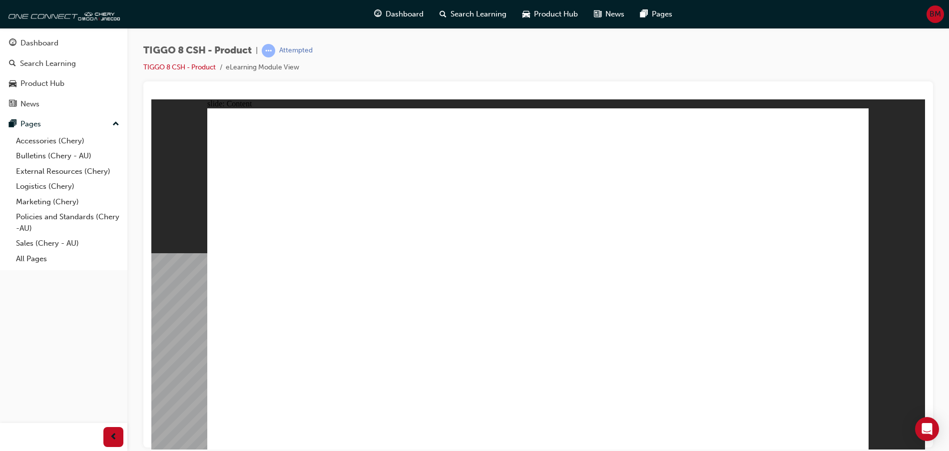
drag, startPoint x: 630, startPoint y: 144, endPoint x: 692, endPoint y: 154, distance: 63.2
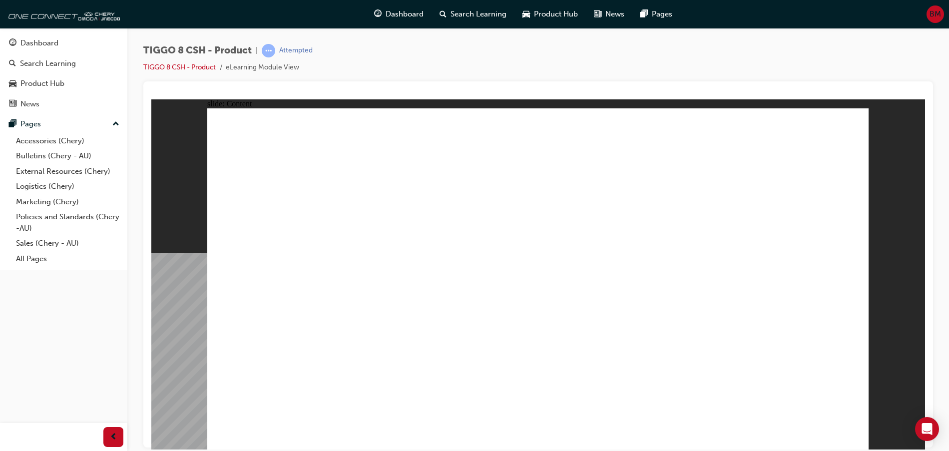
drag, startPoint x: 686, startPoint y: 220, endPoint x: 678, endPoint y: 189, distance: 32.0
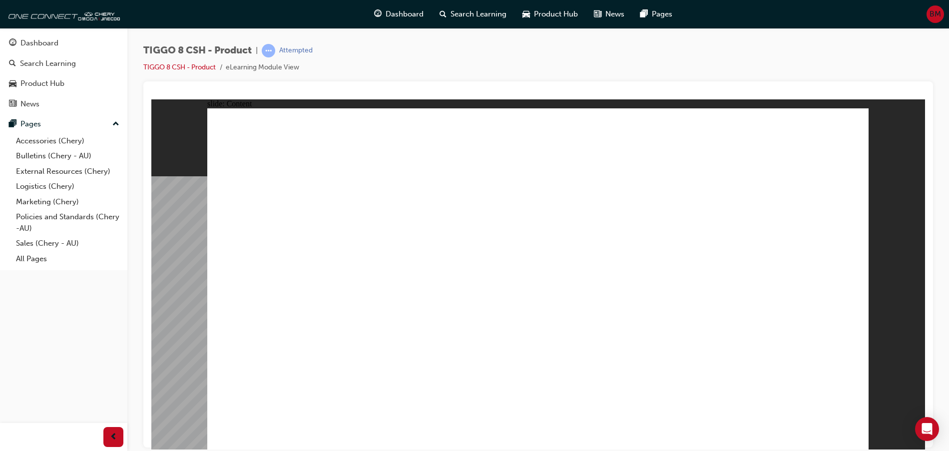
drag, startPoint x: 542, startPoint y: 414, endPoint x: 554, endPoint y: 397, distance: 20.1
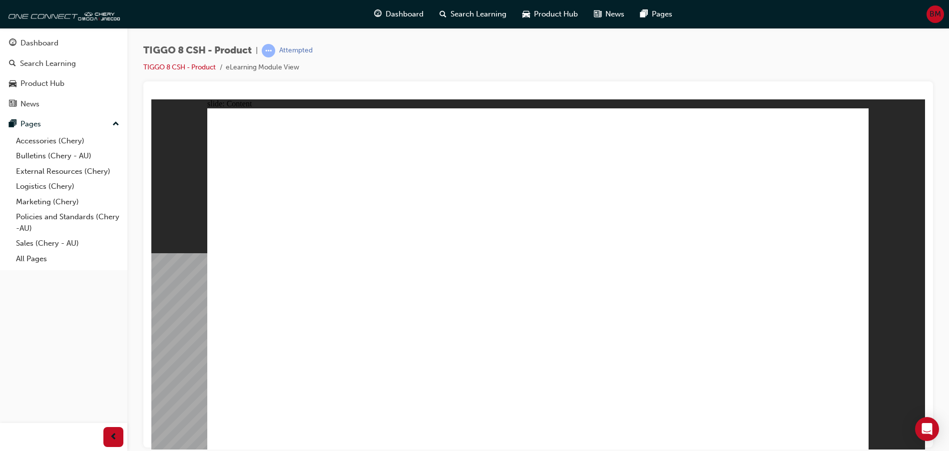
drag, startPoint x: 857, startPoint y: 437, endPoint x: 847, endPoint y: 435, distance: 10.2
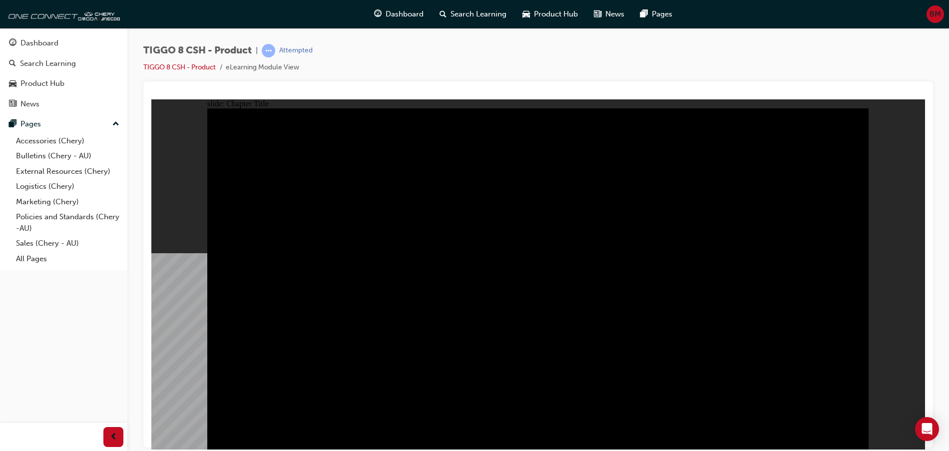
radio input "true"
drag, startPoint x: 414, startPoint y: 315, endPoint x: 417, endPoint y: 322, distance: 7.6
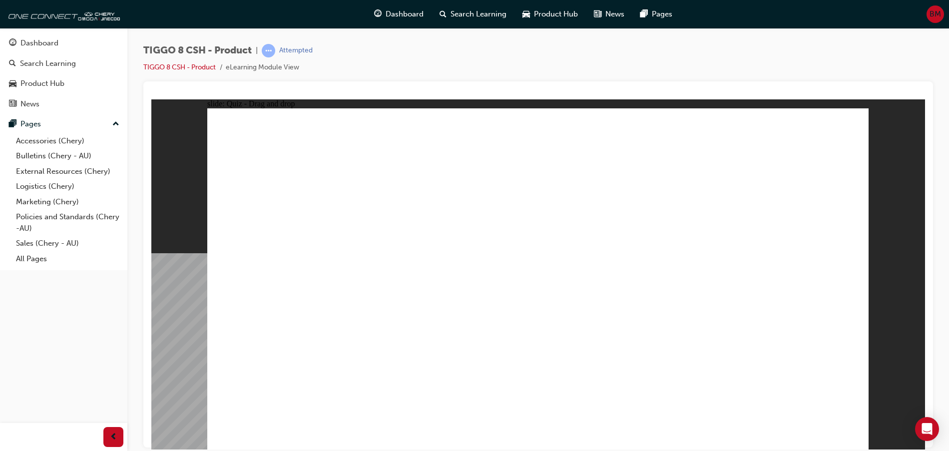
drag, startPoint x: 151, startPoint y: 99, endPoint x: 640, endPoint y: 311, distance: 532.6
drag, startPoint x: 610, startPoint y: 239, endPoint x: 551, endPoint y: 326, distance: 104.7
drag, startPoint x: 683, startPoint y: 157, endPoint x: 450, endPoint y: 319, distance: 284.2
drag, startPoint x: 768, startPoint y: 169, endPoint x: 266, endPoint y: 325, distance: 526.1
drag, startPoint x: 752, startPoint y: 235, endPoint x: 795, endPoint y: 293, distance: 72.1
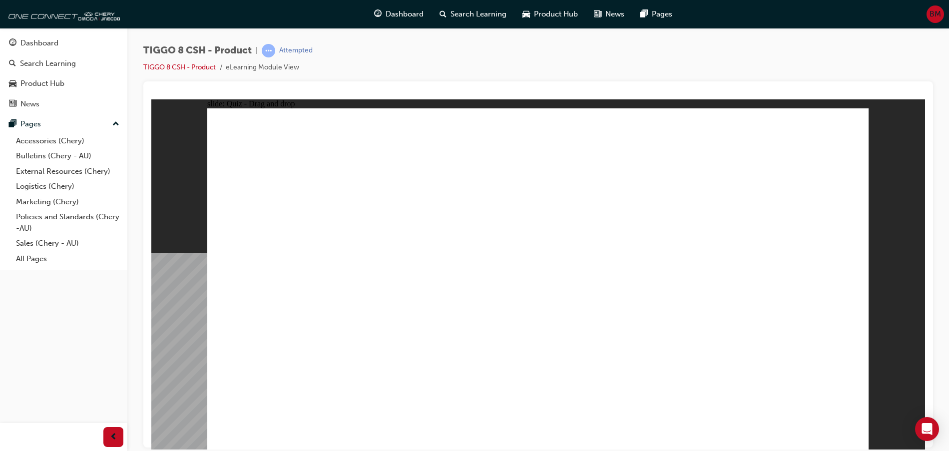
checkbox input "true"
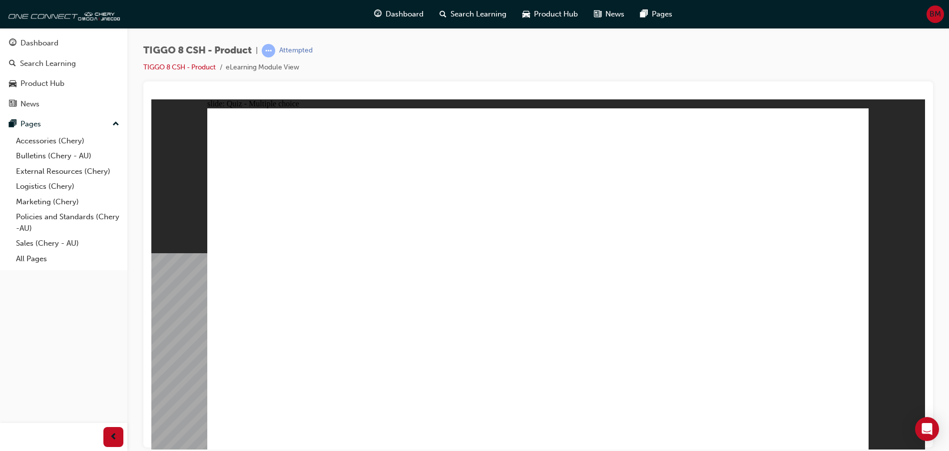
radio input "true"
drag, startPoint x: 585, startPoint y: 145, endPoint x: 609, endPoint y: 345, distance: 201.3
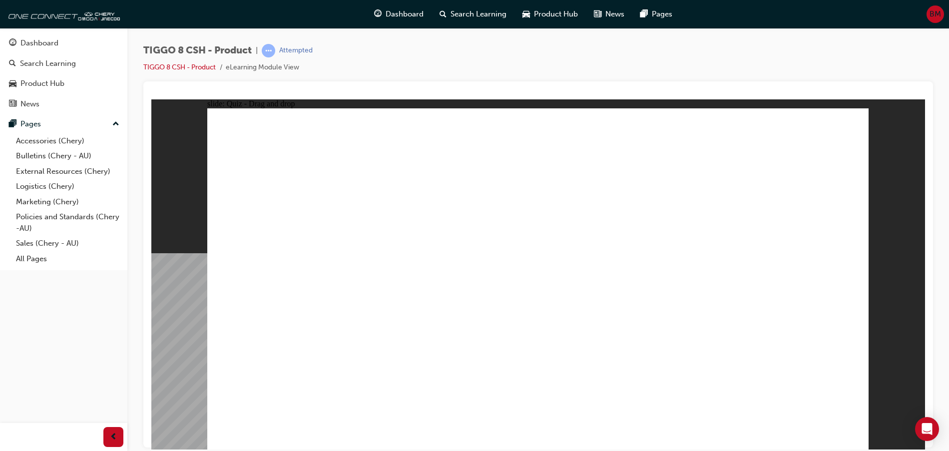
drag, startPoint x: 576, startPoint y: 167, endPoint x: 570, endPoint y: 152, distance: 16.8
drag, startPoint x: 583, startPoint y: 171, endPoint x: 600, endPoint y: 332, distance: 161.2
drag, startPoint x: 674, startPoint y: 202, endPoint x: 664, endPoint y: 332, distance: 130.3
drag, startPoint x: 758, startPoint y: 163, endPoint x: 499, endPoint y: 191, distance: 260.7
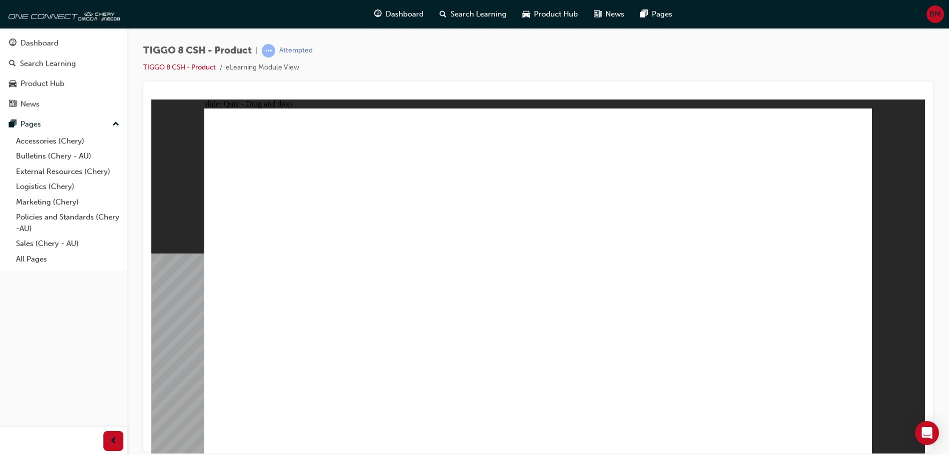
drag, startPoint x: 711, startPoint y: 150, endPoint x: 676, endPoint y: 348, distance: 201.4
drag, startPoint x: 697, startPoint y: 193, endPoint x: 574, endPoint y: 353, distance: 202.0
drag, startPoint x: 782, startPoint y: 163, endPoint x: 649, endPoint y: 340, distance: 220.9
drag, startPoint x: 806, startPoint y: 148, endPoint x: 697, endPoint y: 368, distance: 244.8
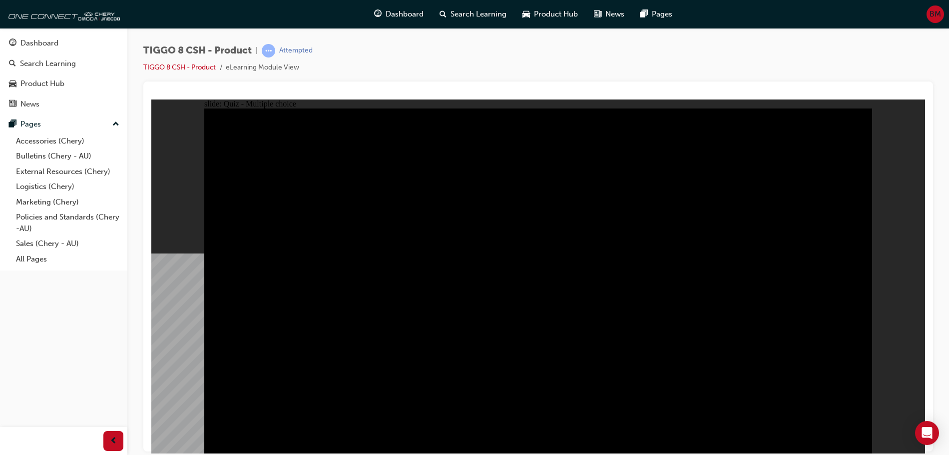
radio input "true"
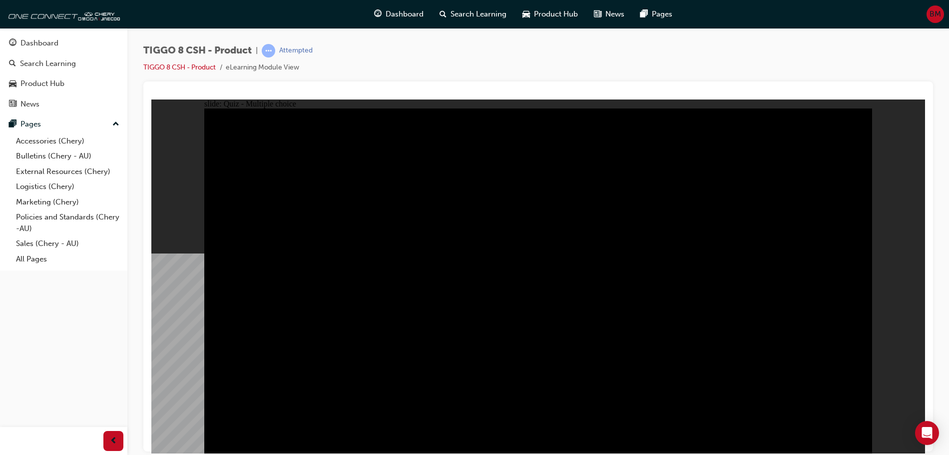
radio input "true"
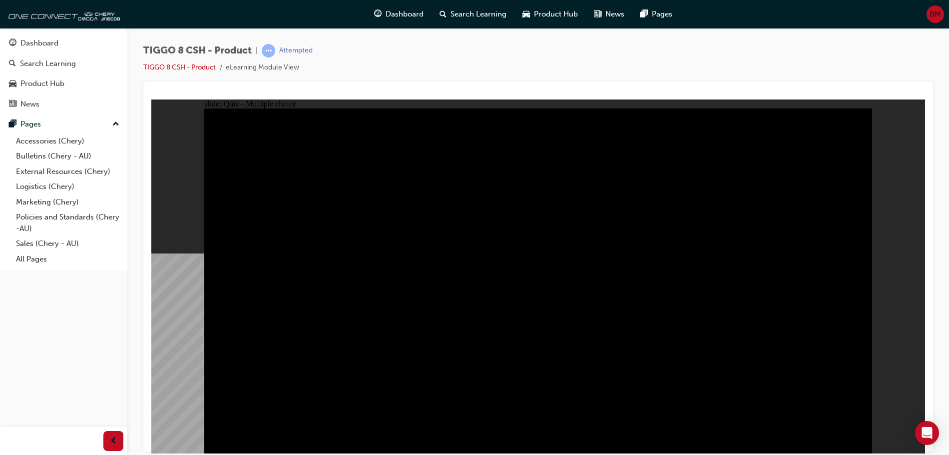
checkbox input "true"
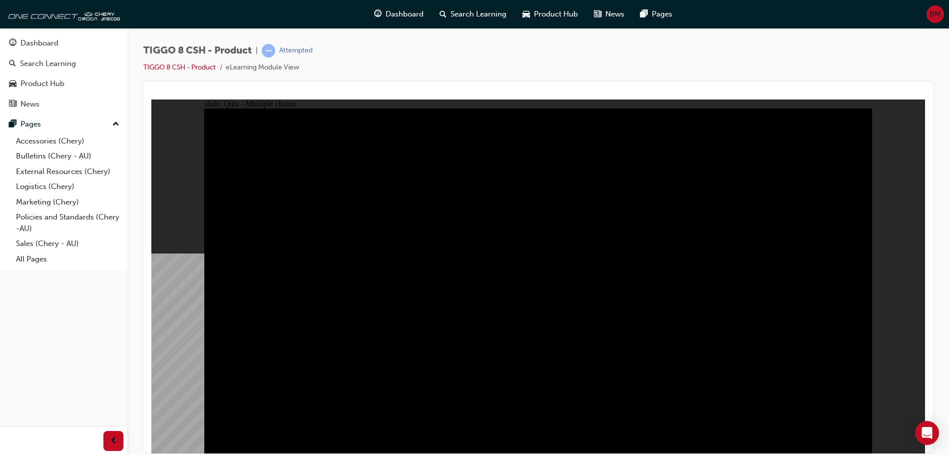
checkbox input "true"
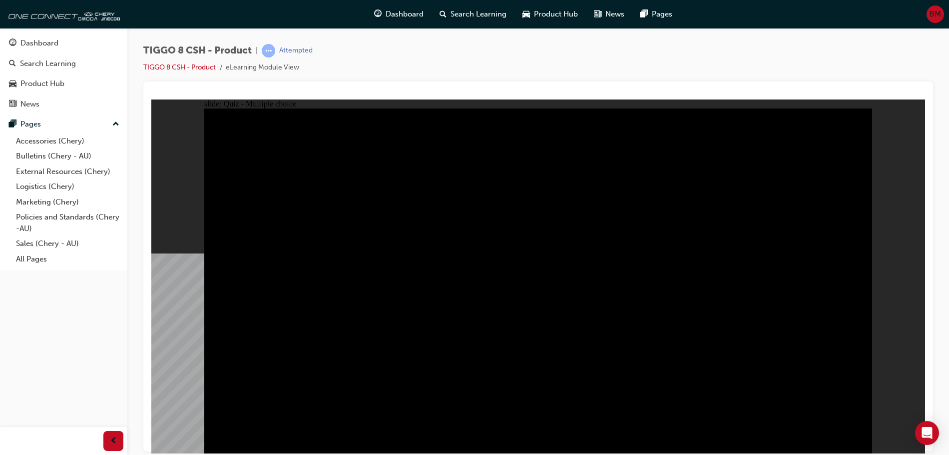
checkbox input "true"
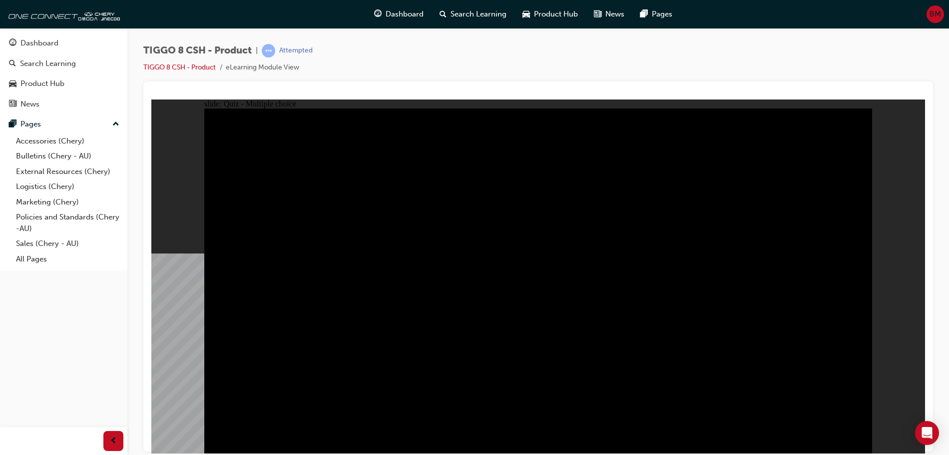
checkbox input "false"
checkbox input "true"
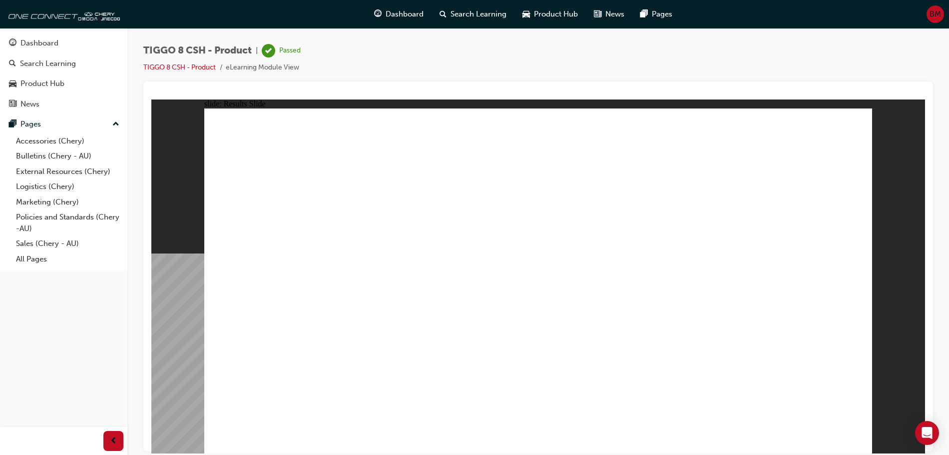
click at [401, 23] on div "Dashboard" at bounding box center [398, 14] width 65 height 20
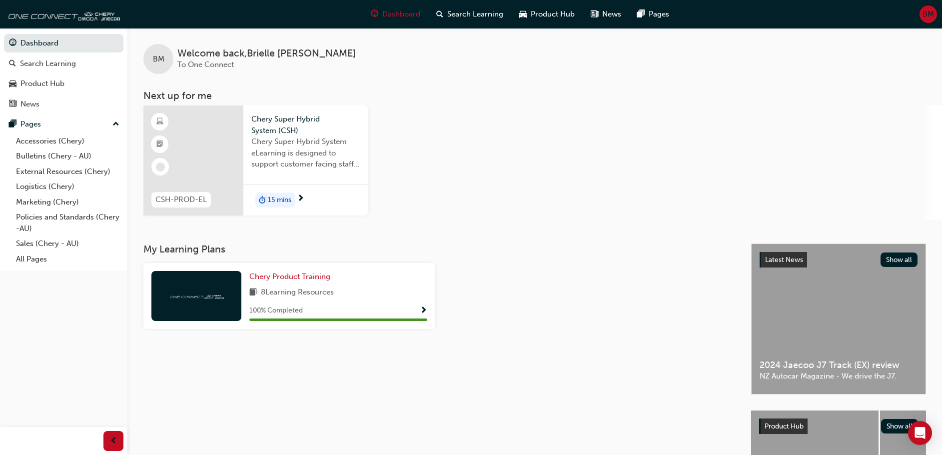
click at [307, 186] on div "15 mins" at bounding box center [305, 199] width 125 height 31
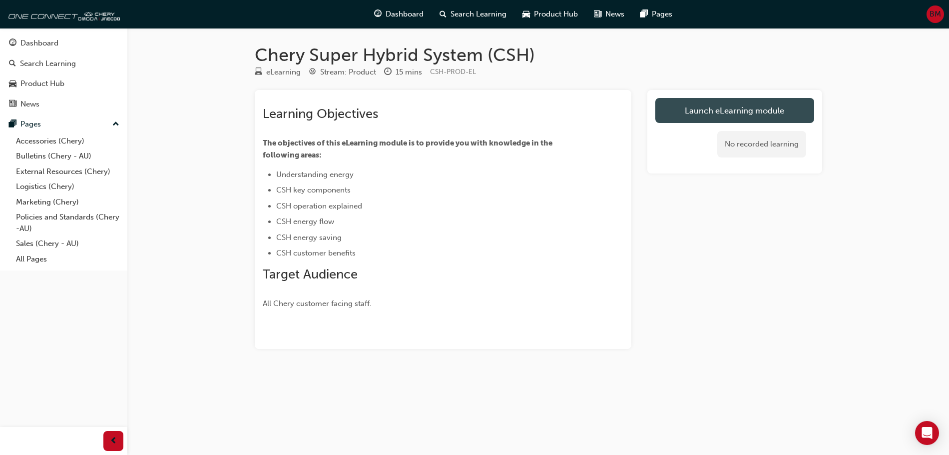
click at [682, 118] on link "Launch eLearning module" at bounding box center [734, 110] width 159 height 25
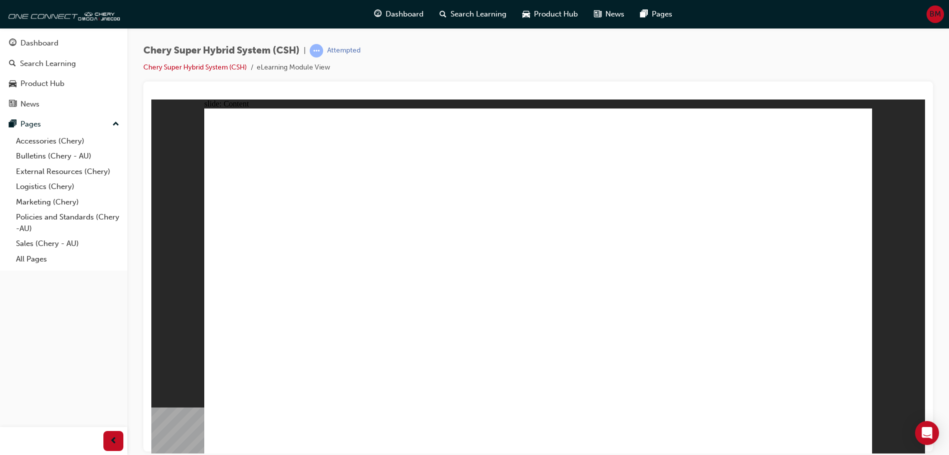
drag, startPoint x: 846, startPoint y: 420, endPoint x: 850, endPoint y: 433, distance: 13.6
